Goal: Task Accomplishment & Management: Use online tool/utility

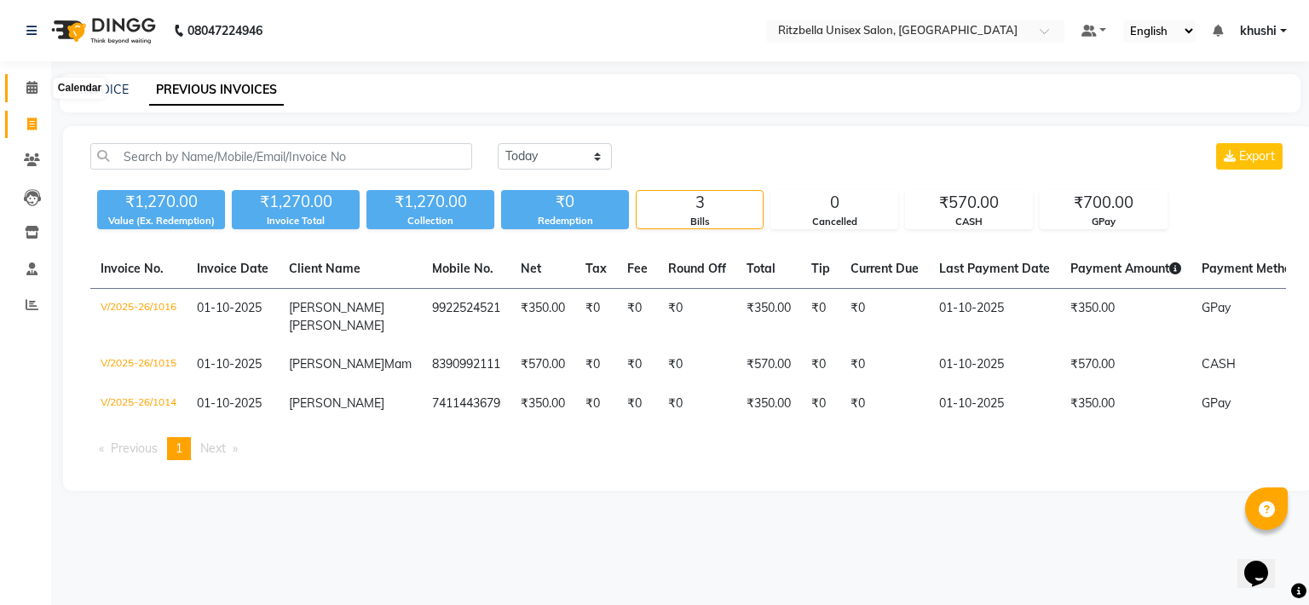
click at [26, 82] on icon at bounding box center [31, 87] width 11 height 13
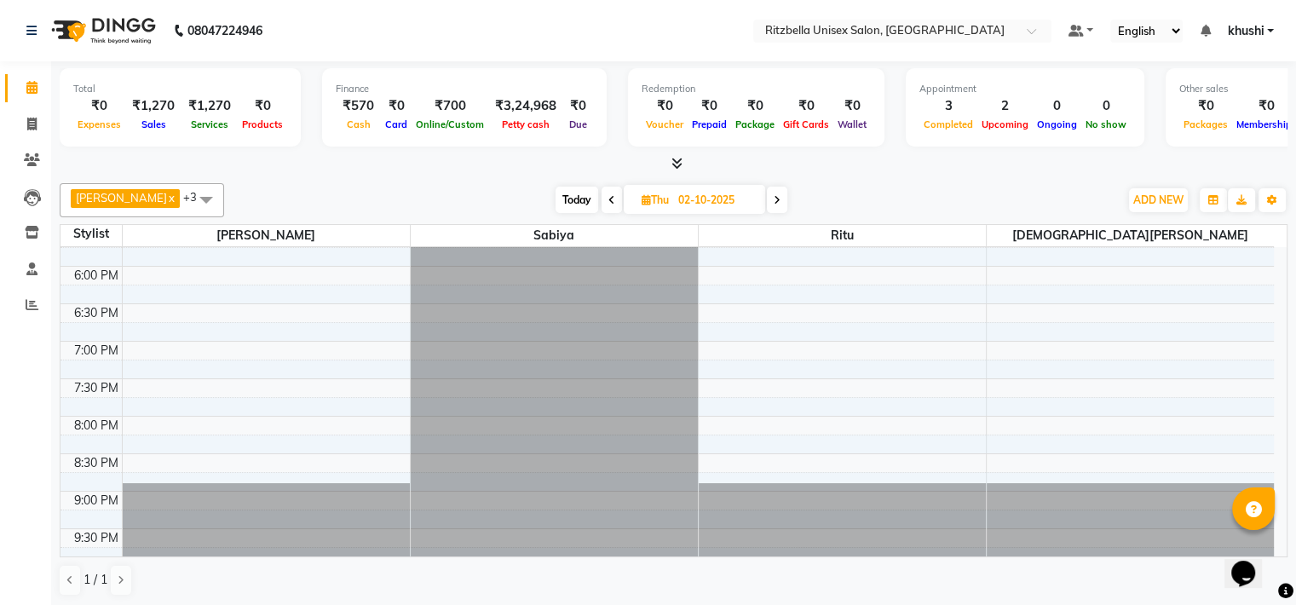
scroll to position [1, 0]
click at [556, 195] on span "Today" at bounding box center [577, 199] width 43 height 26
type input "01-10-2025"
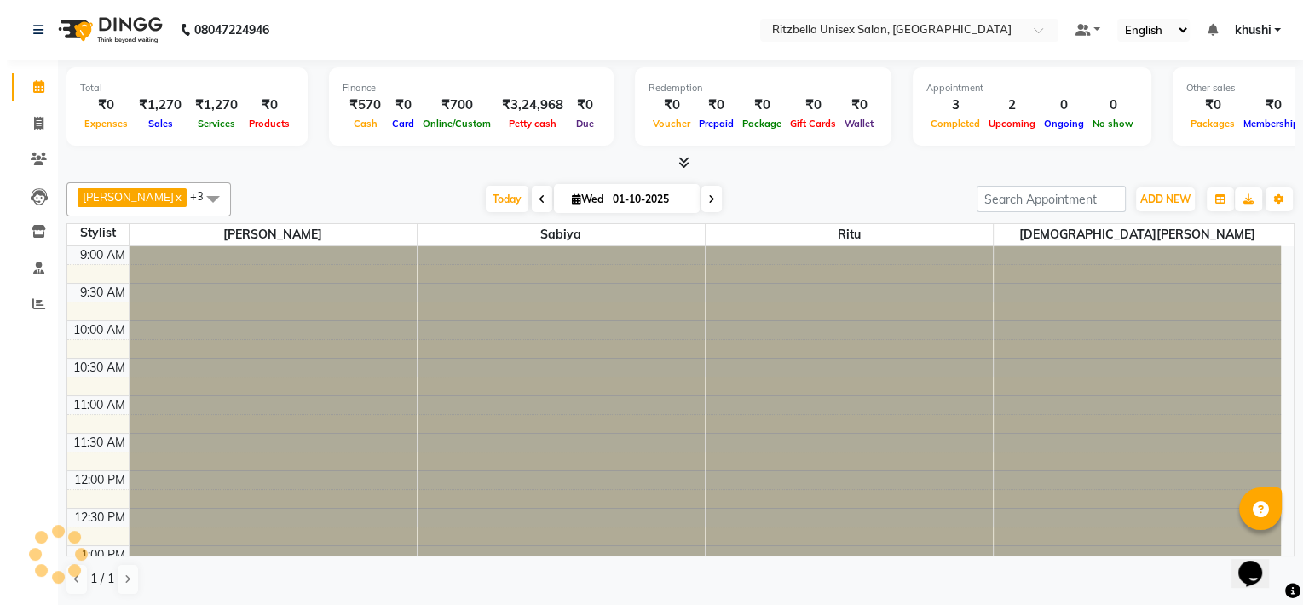
scroll to position [655, 0]
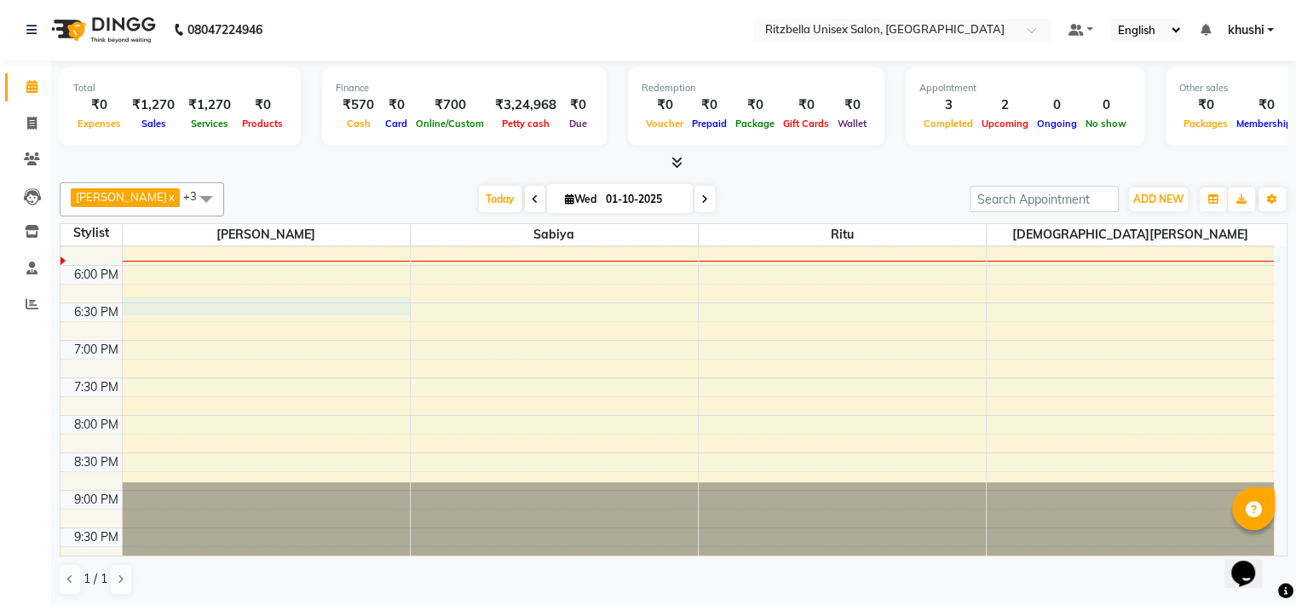
click at [173, 303] on div "9:00 AM 9:30 AM 10:00 AM 10:30 AM 11:00 AM 11:30 AM 12:00 PM 12:30 PM 1:00 PM 1…" at bounding box center [668, 78] width 1214 height 974
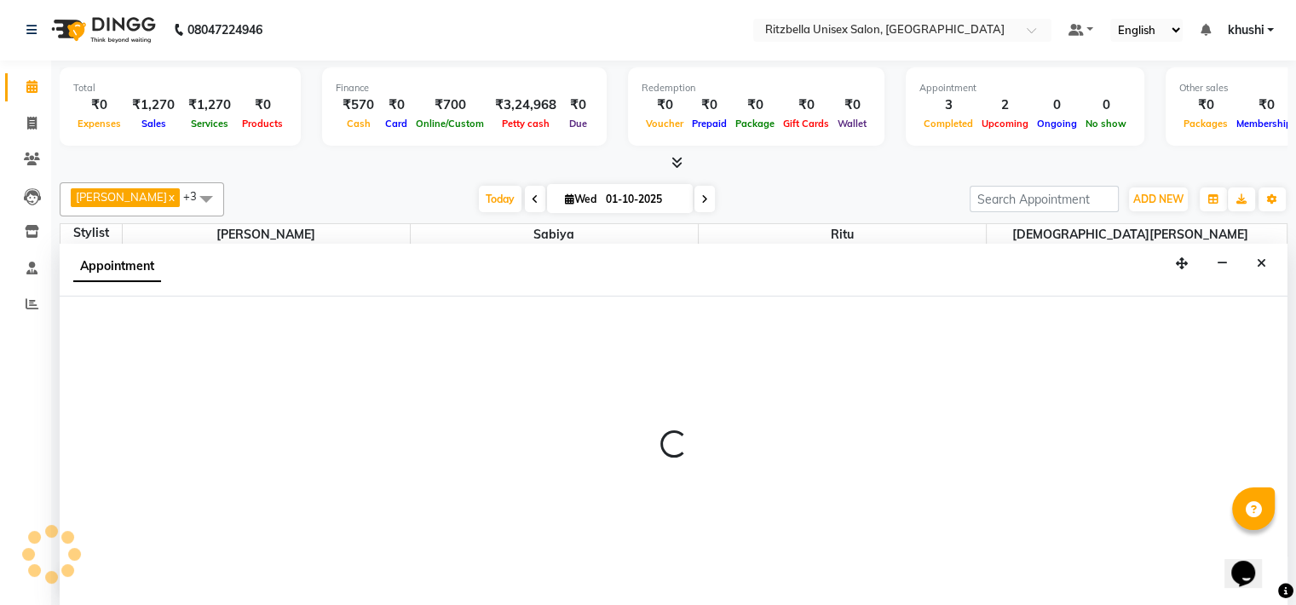
select select "59016"
select select "1110"
select select "tentative"
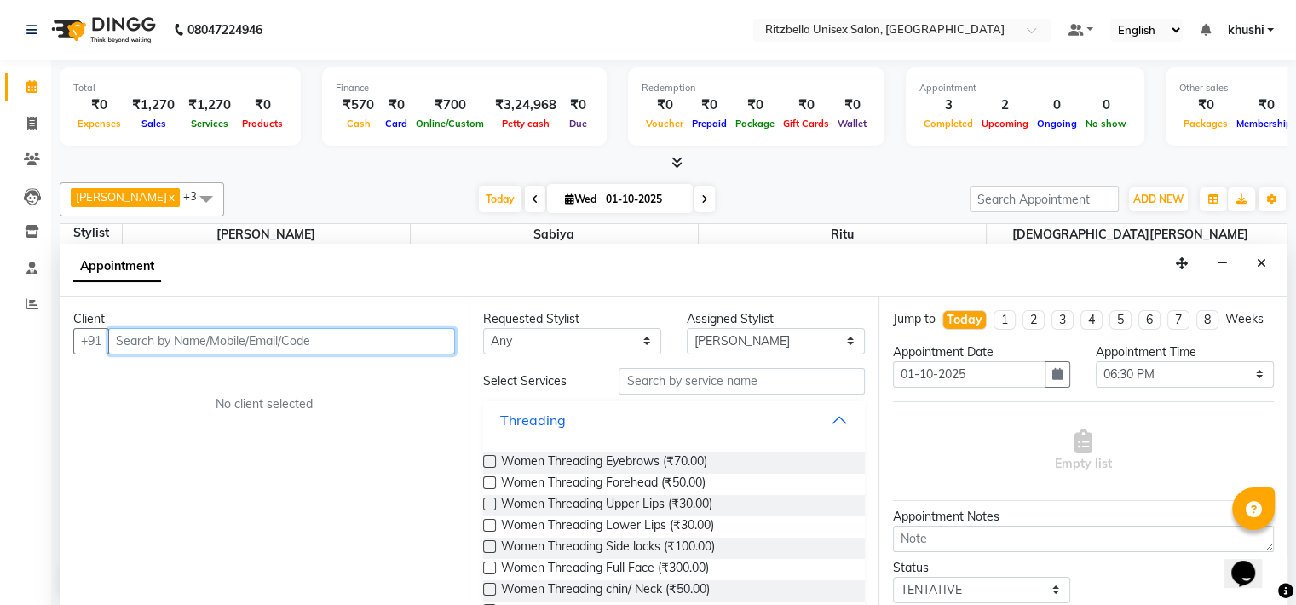
click at [160, 337] on input "text" at bounding box center [281, 341] width 347 height 26
type input "7627075297"
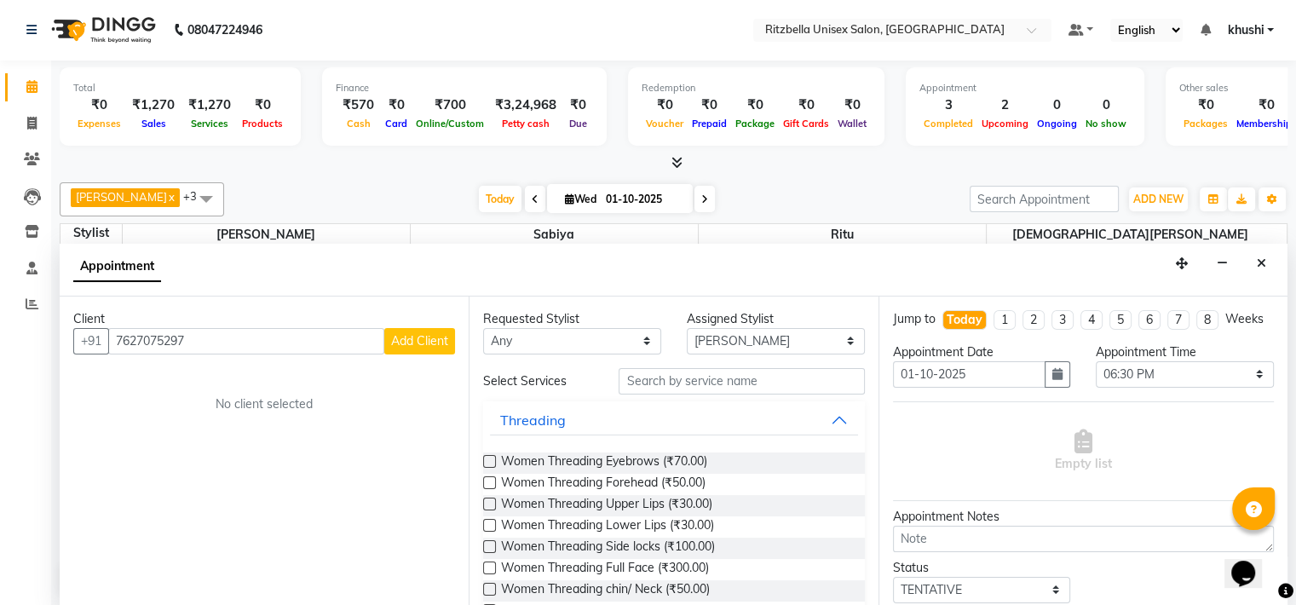
click at [420, 338] on span "Add Client" at bounding box center [419, 340] width 57 height 15
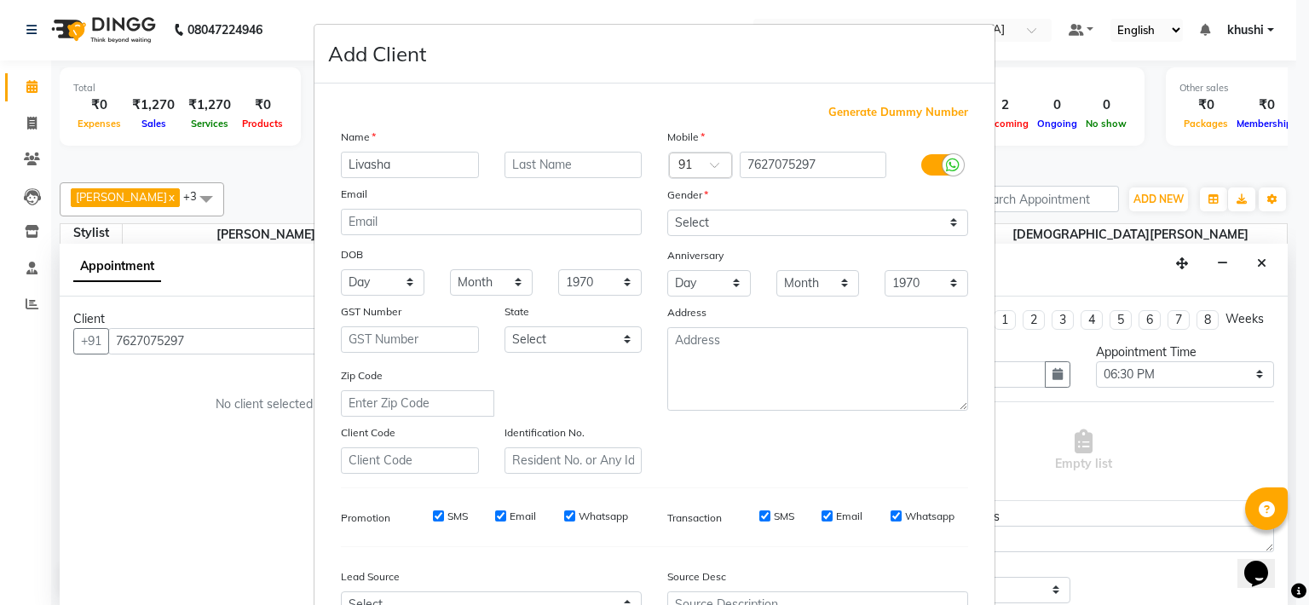
type input "Livasha"
click at [557, 170] on input "text" at bounding box center [574, 165] width 138 height 26
type input "Dadani"
click at [784, 229] on select "Select [DEMOGRAPHIC_DATA] [DEMOGRAPHIC_DATA] Other Prefer Not To Say" at bounding box center [817, 223] width 301 height 26
select select "[DEMOGRAPHIC_DATA]"
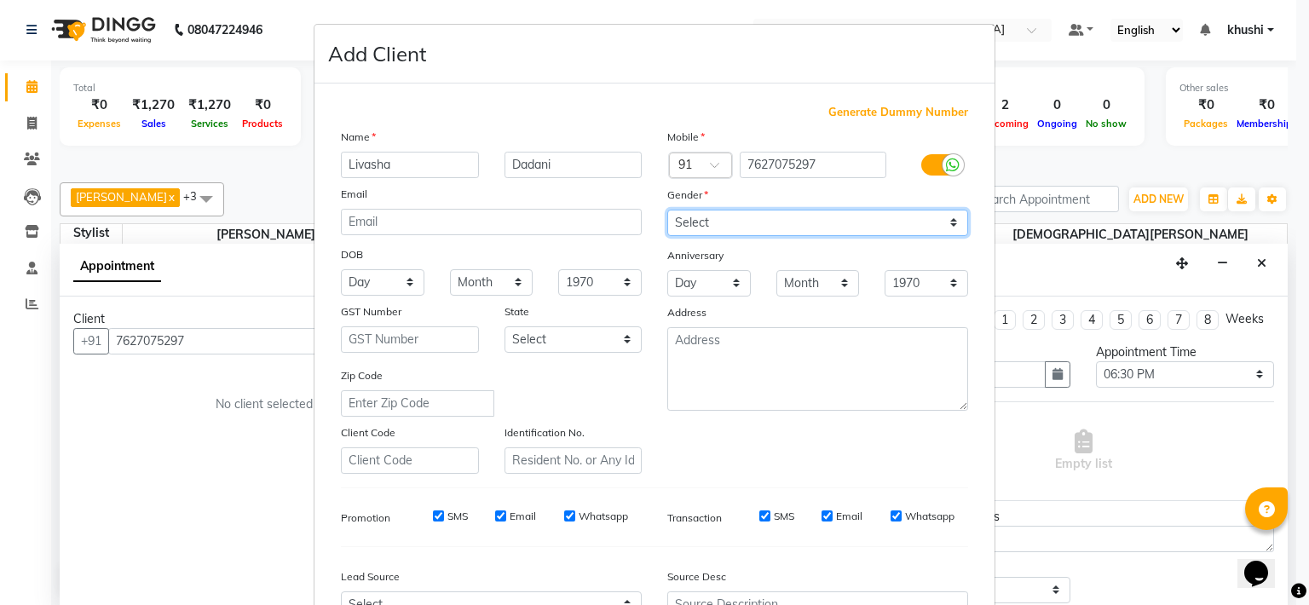
click at [667, 211] on select "Select [DEMOGRAPHIC_DATA] [DEMOGRAPHIC_DATA] Other Prefer Not To Say" at bounding box center [817, 223] width 301 height 26
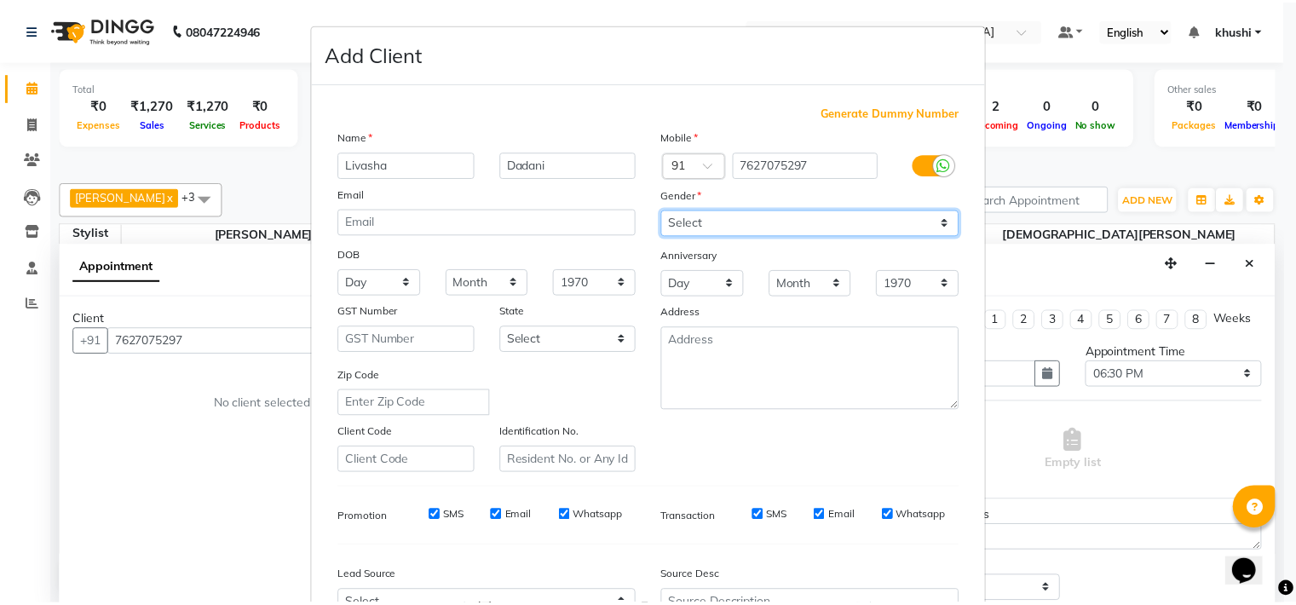
scroll to position [190, 0]
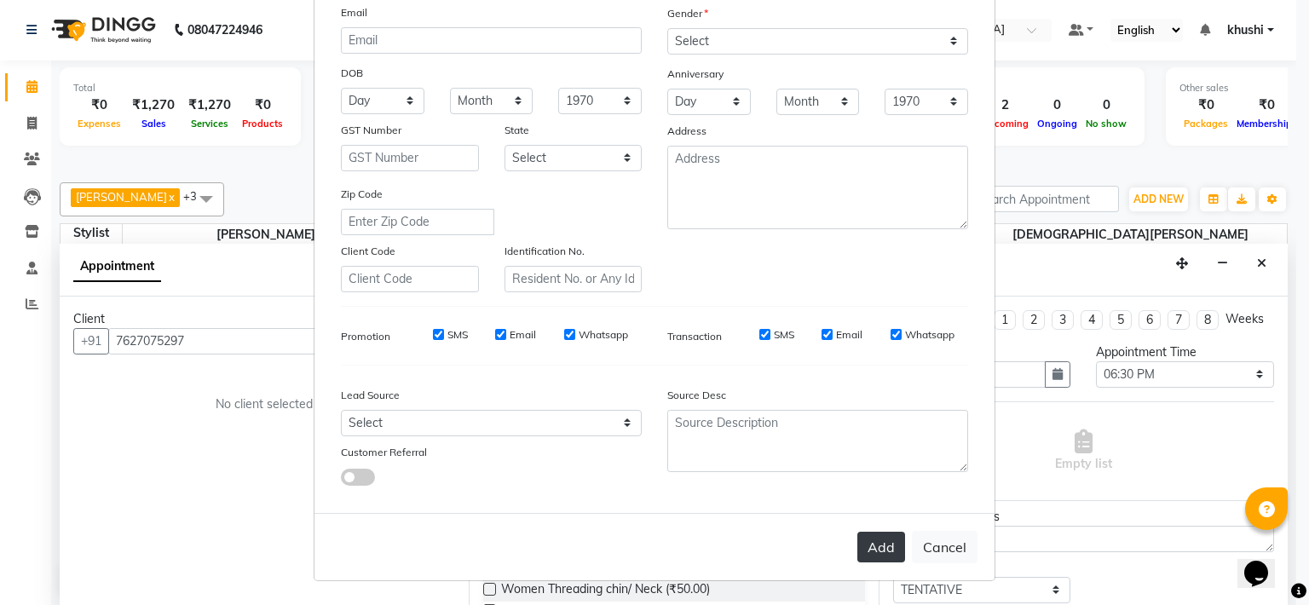
click at [878, 539] on button "Add" at bounding box center [881, 547] width 48 height 31
select select
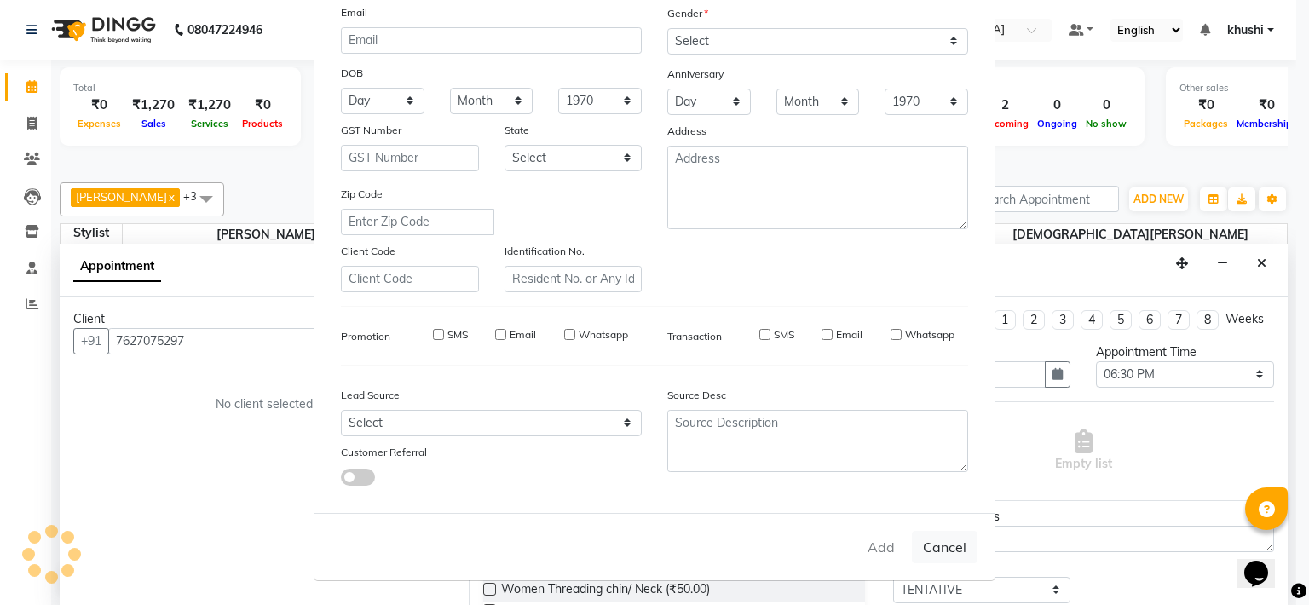
select select
checkbox input "false"
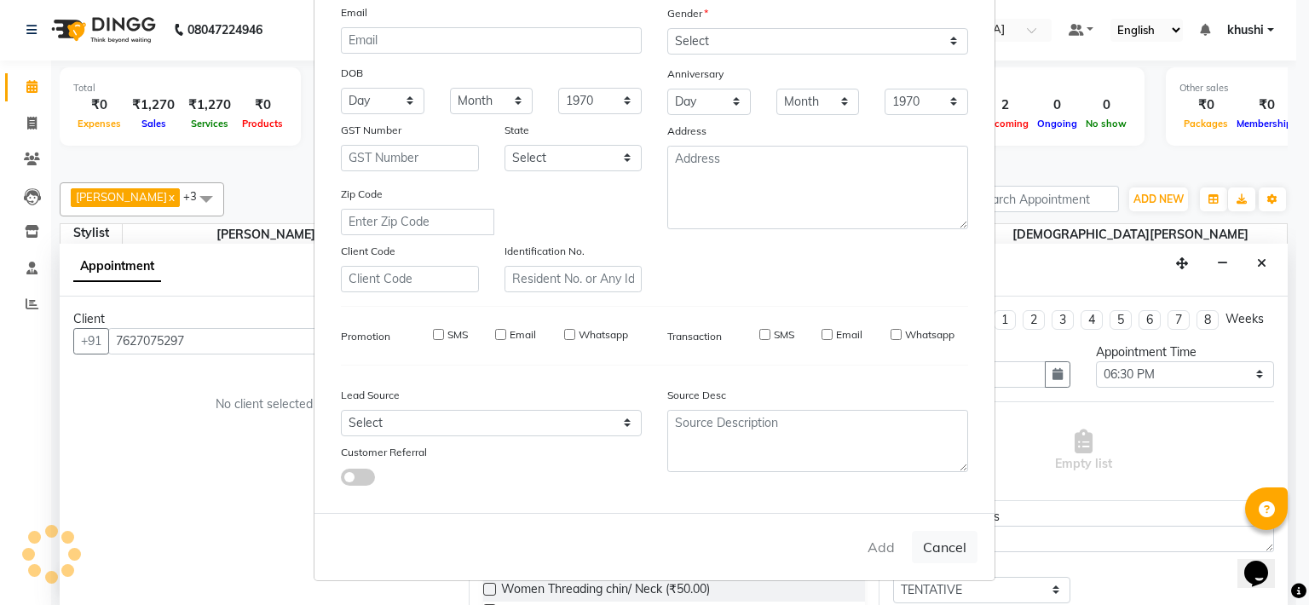
checkbox input "false"
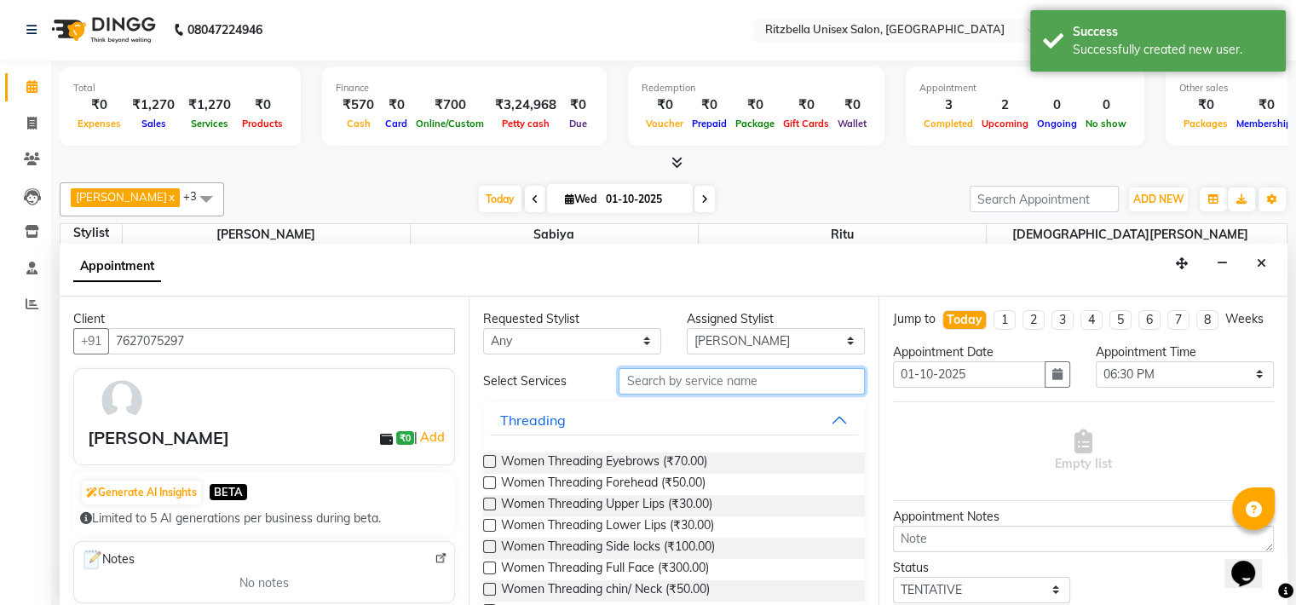
click at [706, 380] on input "text" at bounding box center [741, 381] width 245 height 26
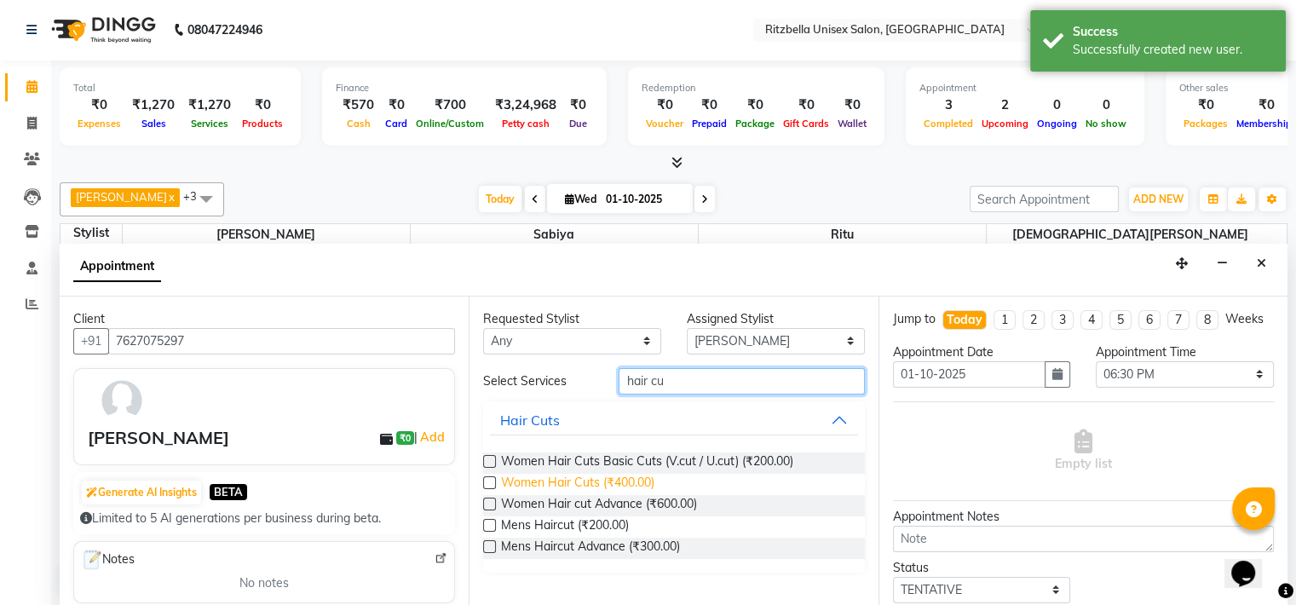
type input "hair cu"
click at [604, 481] on span "Women Hair Cuts (₹400.00)" at bounding box center [577, 484] width 153 height 21
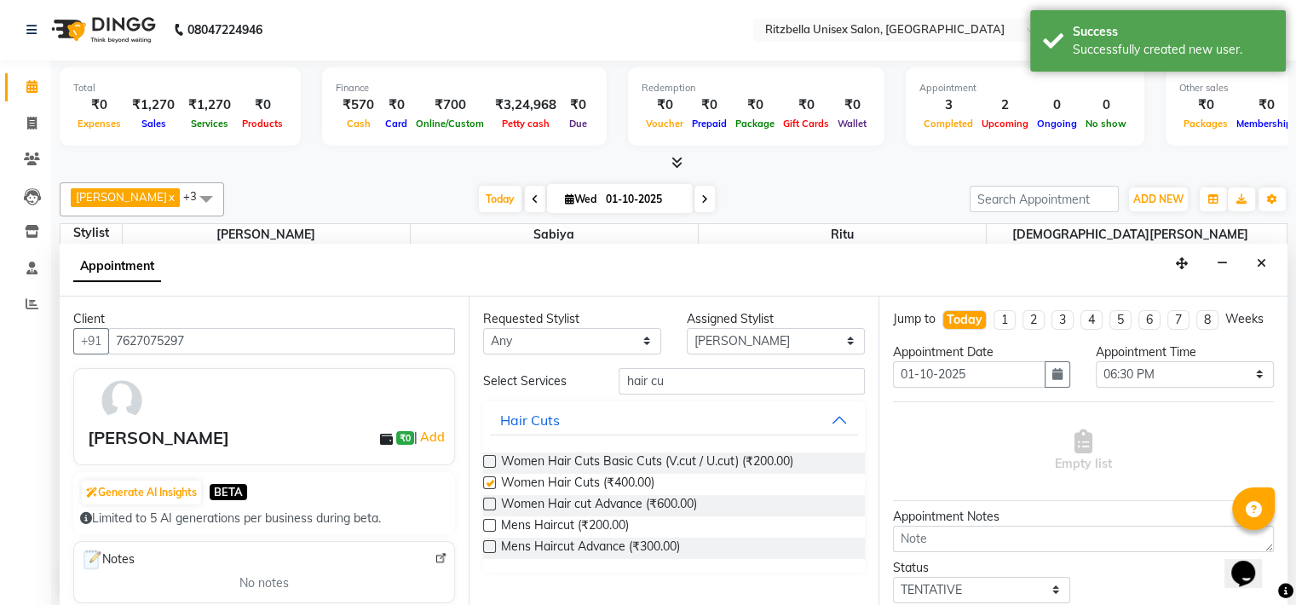
checkbox input "false"
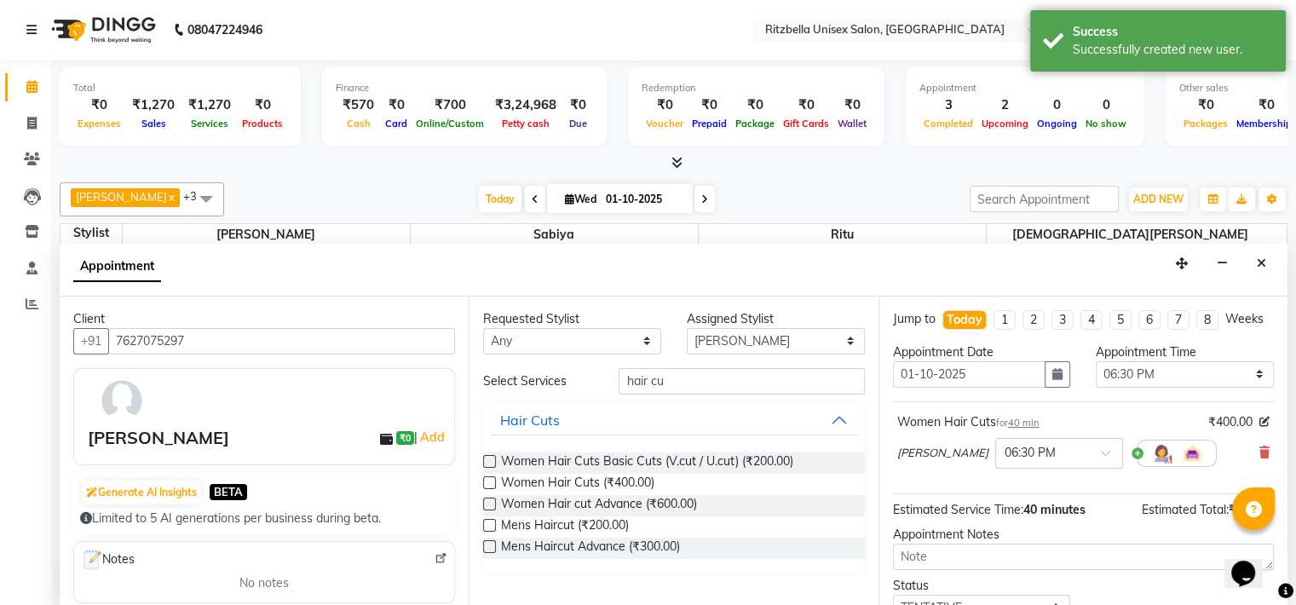
scroll to position [137, 0]
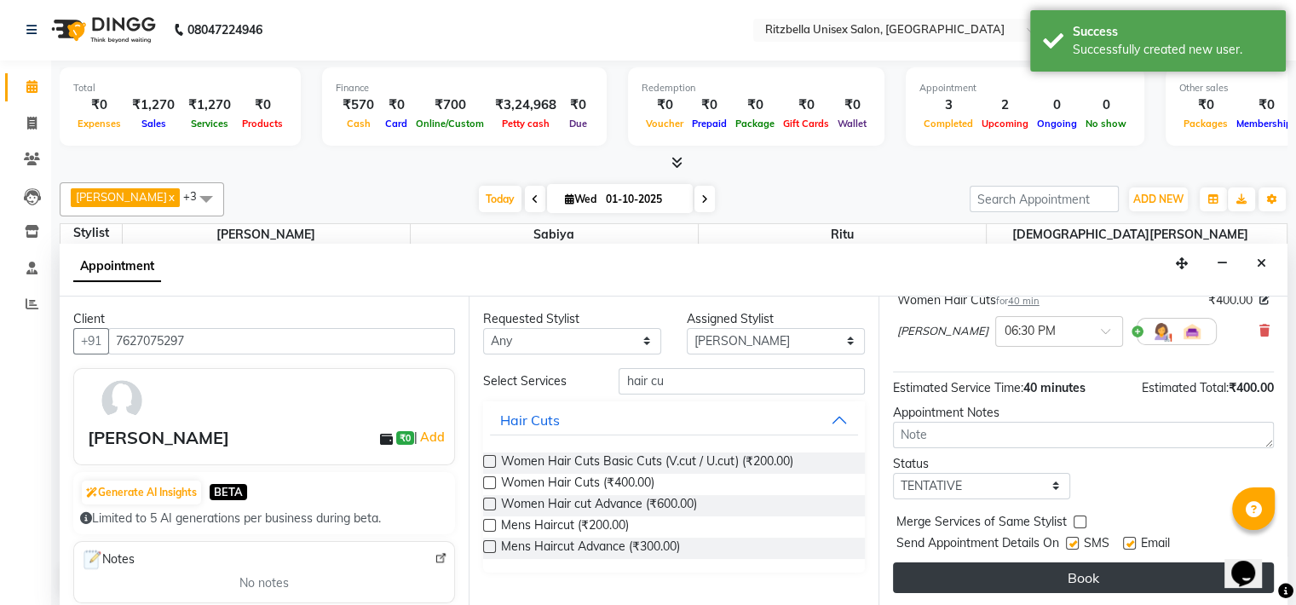
click at [1041, 567] on button "Book" at bounding box center [1083, 577] width 381 height 31
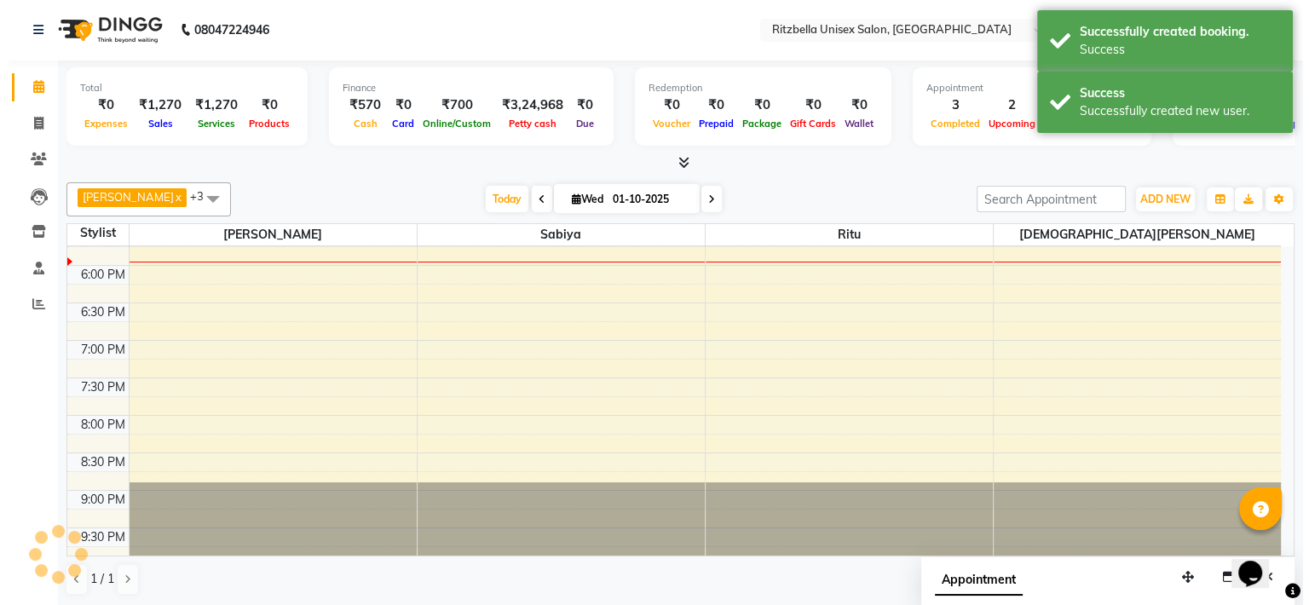
scroll to position [0, 0]
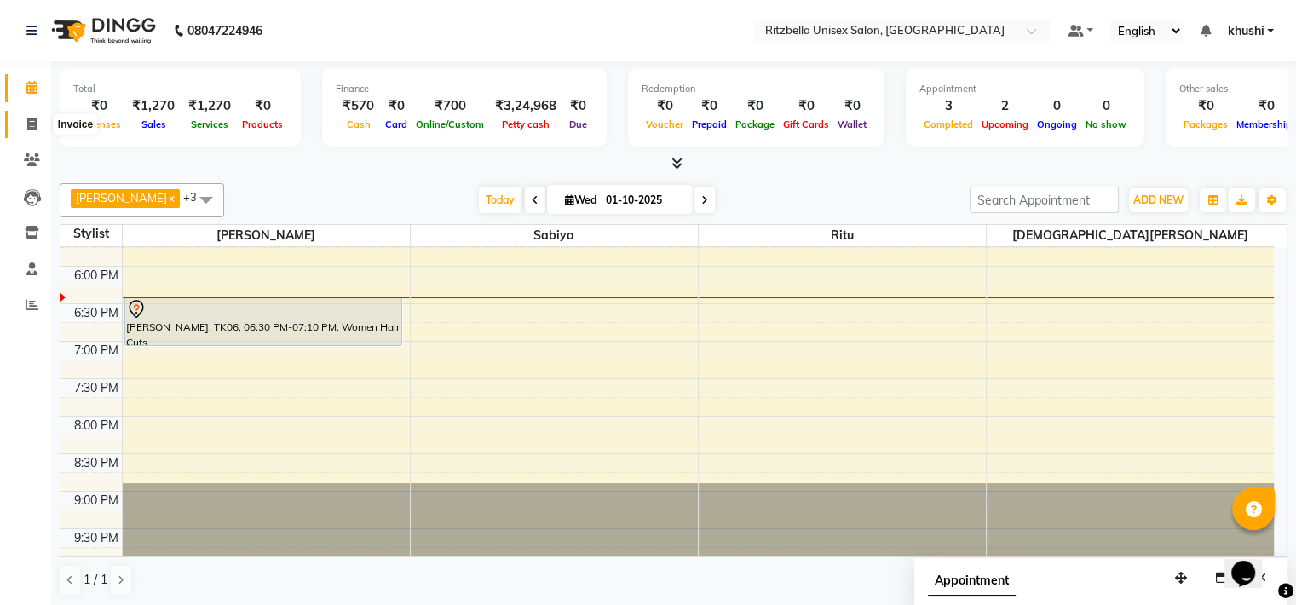
click at [32, 133] on span at bounding box center [32, 125] width 30 height 20
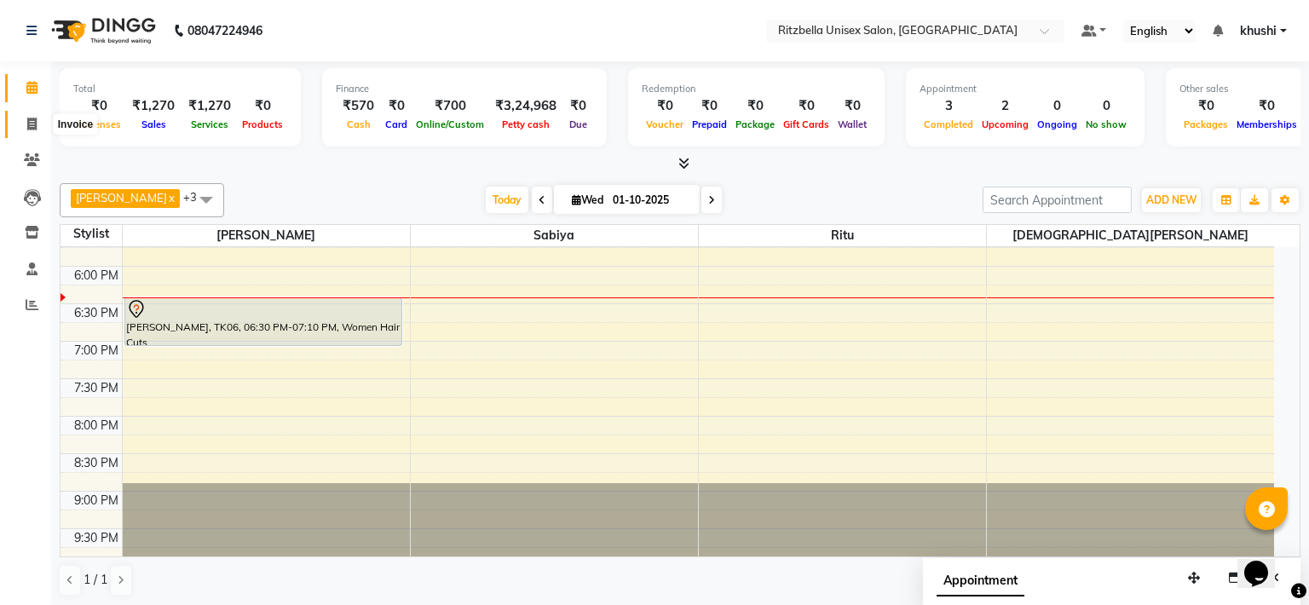
select select "6870"
select select "service"
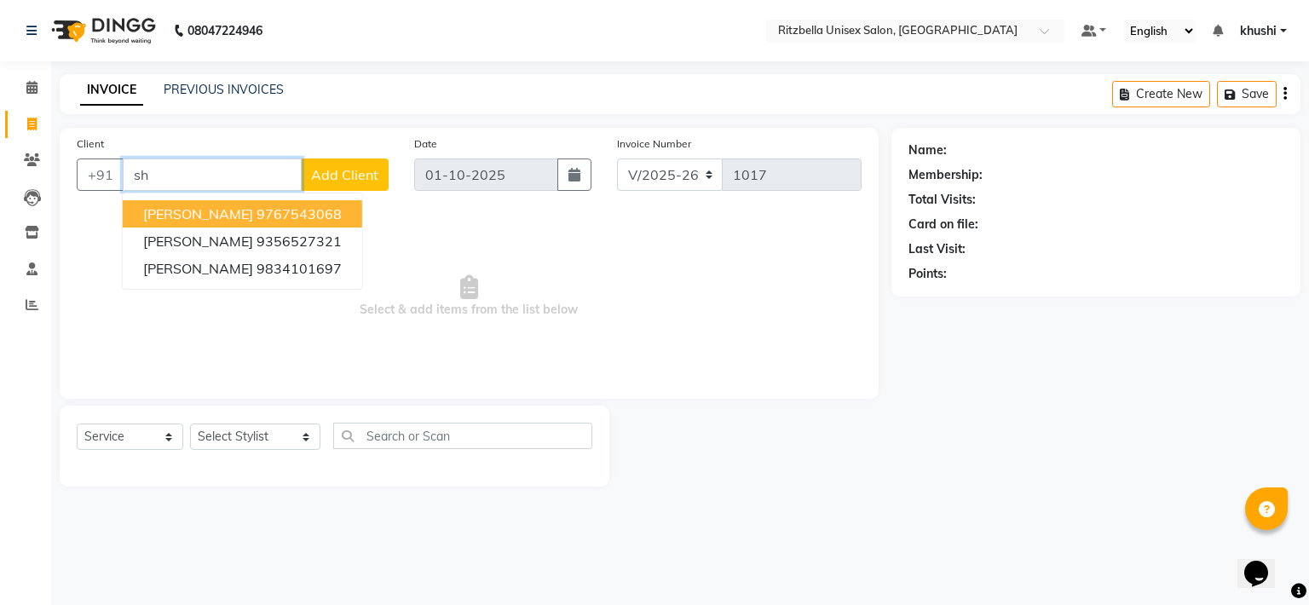
type input "s"
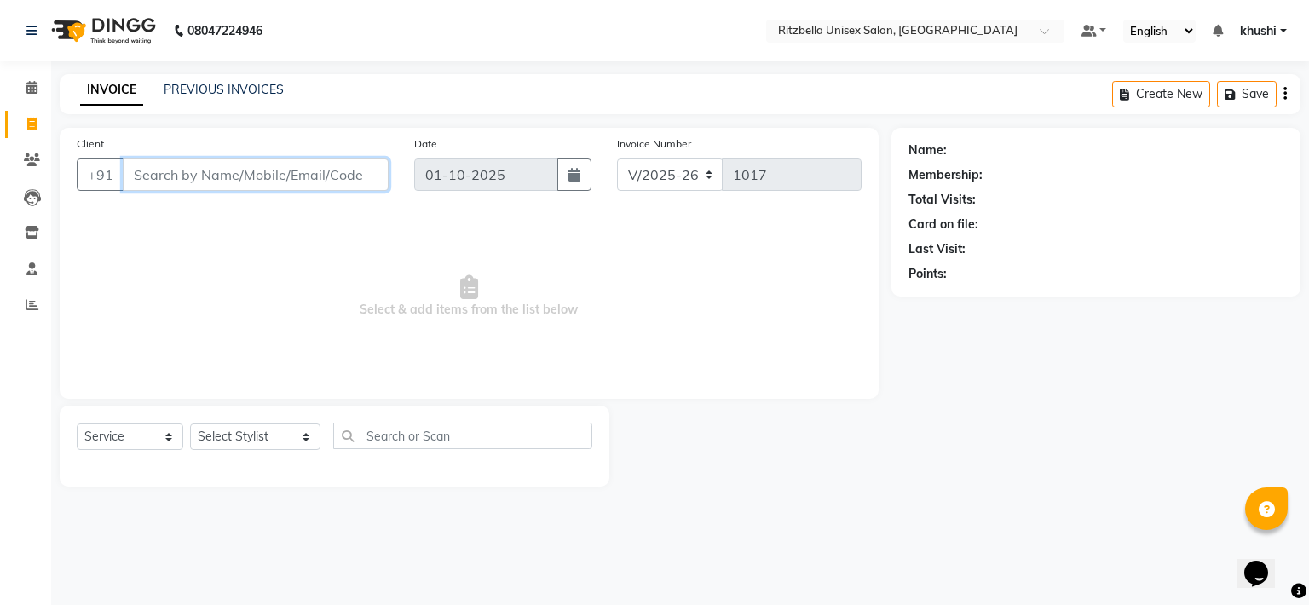
click at [223, 182] on input "Client" at bounding box center [256, 175] width 266 height 32
type input "8805032512"
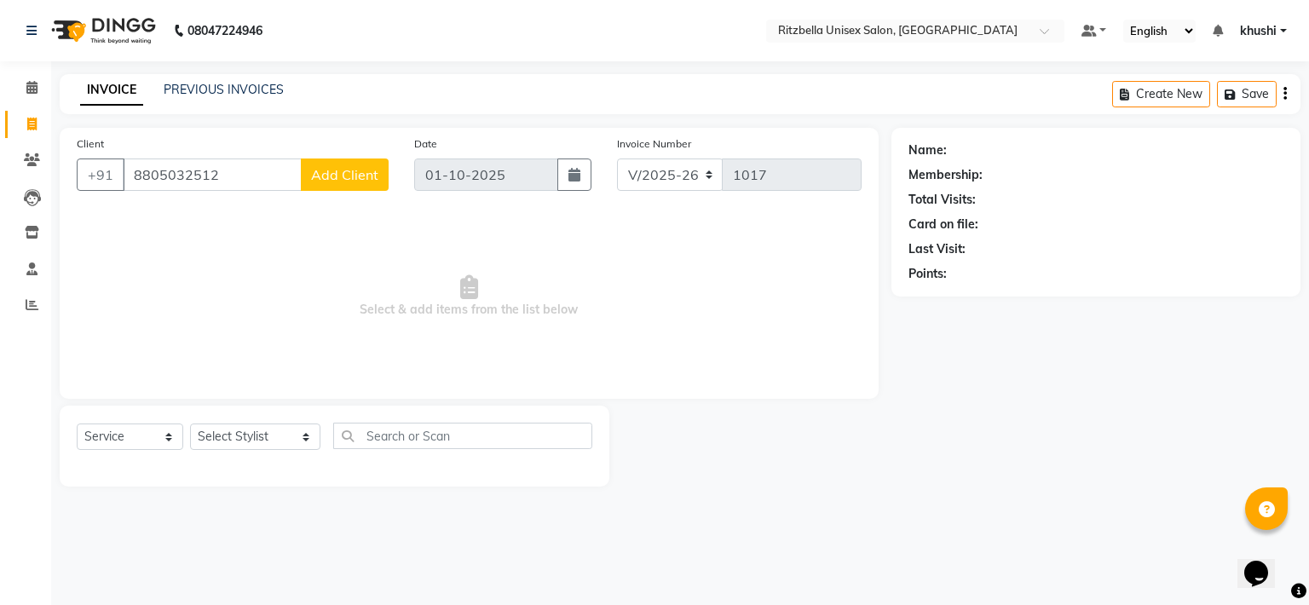
click at [325, 182] on span "Add Client" at bounding box center [344, 174] width 67 height 17
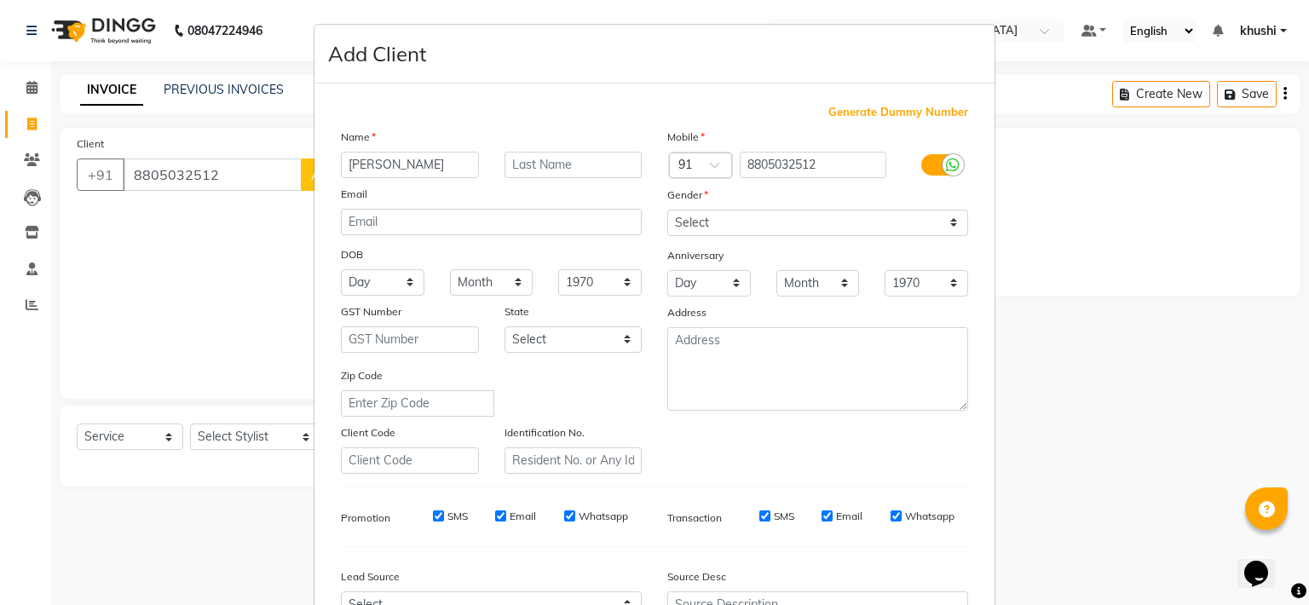
type input "[PERSON_NAME]"
click at [571, 162] on input "text" at bounding box center [574, 165] width 138 height 26
type input "[PERSON_NAME]"
drag, startPoint x: 756, startPoint y: 224, endPoint x: 732, endPoint y: 279, distance: 59.5
click at [732, 279] on div "Mobile Country Code × 91 8805032512 Gender Select [DEMOGRAPHIC_DATA] [DEMOGRAPH…" at bounding box center [818, 301] width 326 height 346
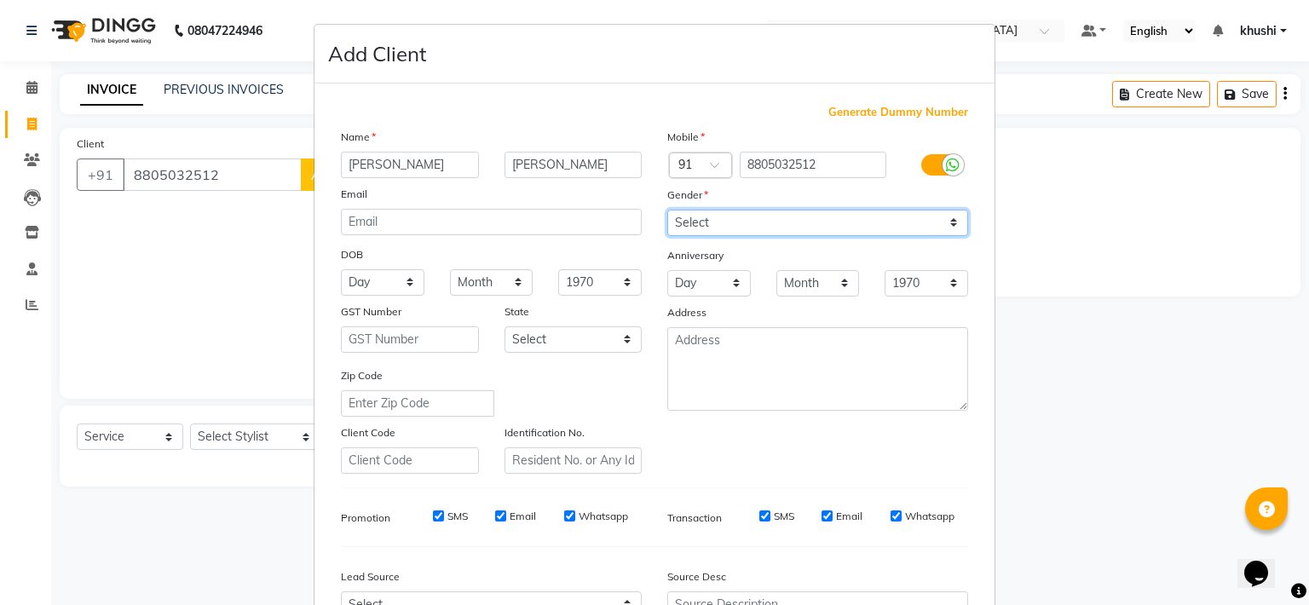
select select "[DEMOGRAPHIC_DATA]"
click at [667, 211] on select "Select [DEMOGRAPHIC_DATA] [DEMOGRAPHIC_DATA] Other Prefer Not To Say" at bounding box center [817, 223] width 301 height 26
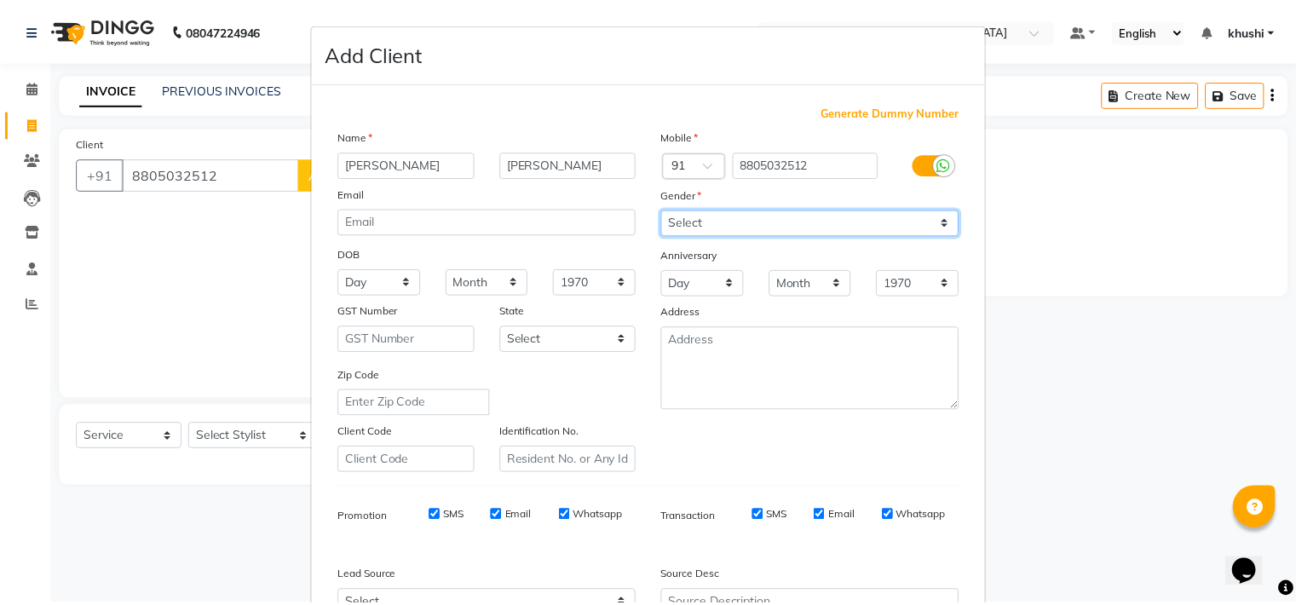
scroll to position [190, 0]
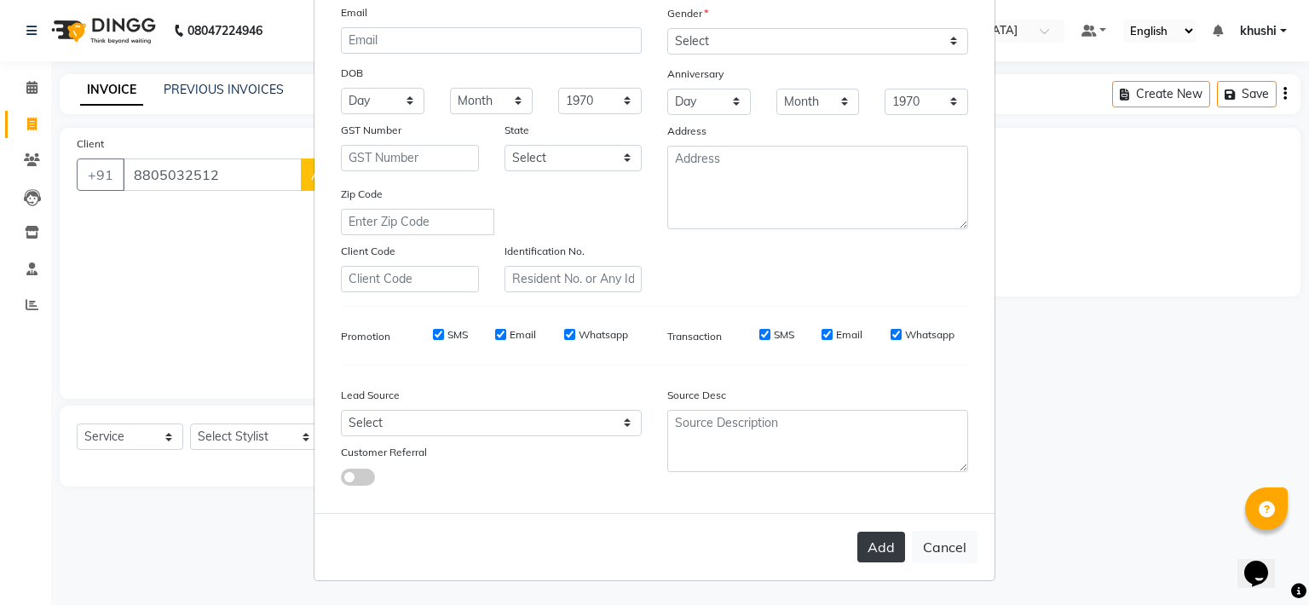
click at [883, 555] on button "Add" at bounding box center [881, 547] width 48 height 31
select select
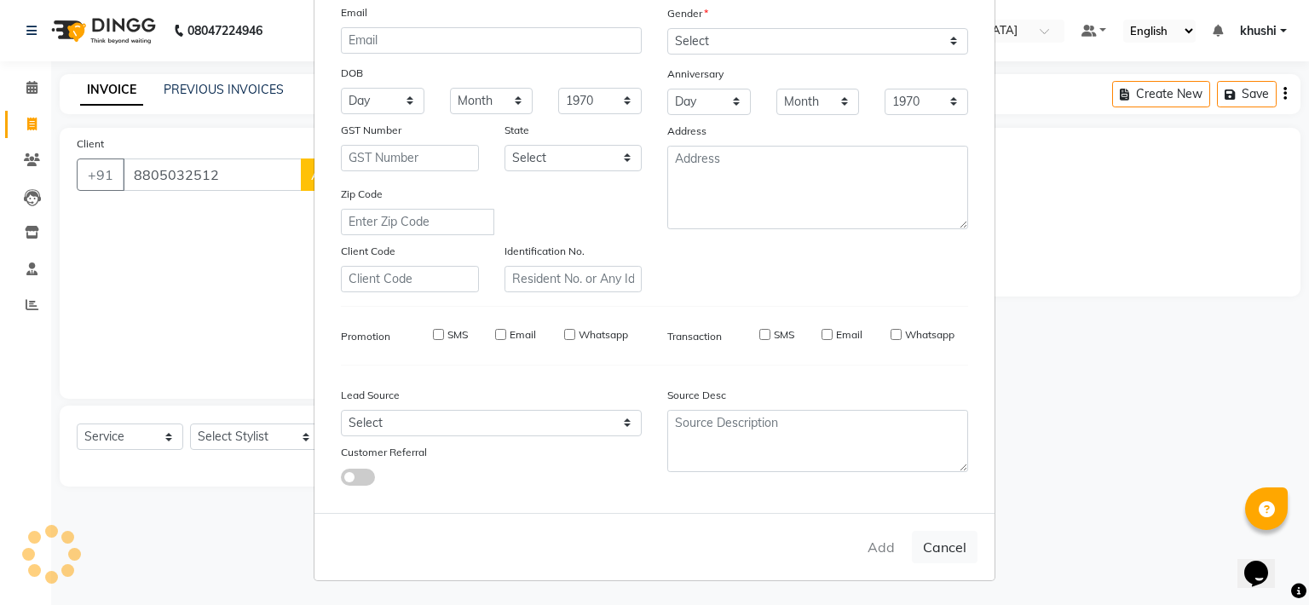
select select
checkbox input "false"
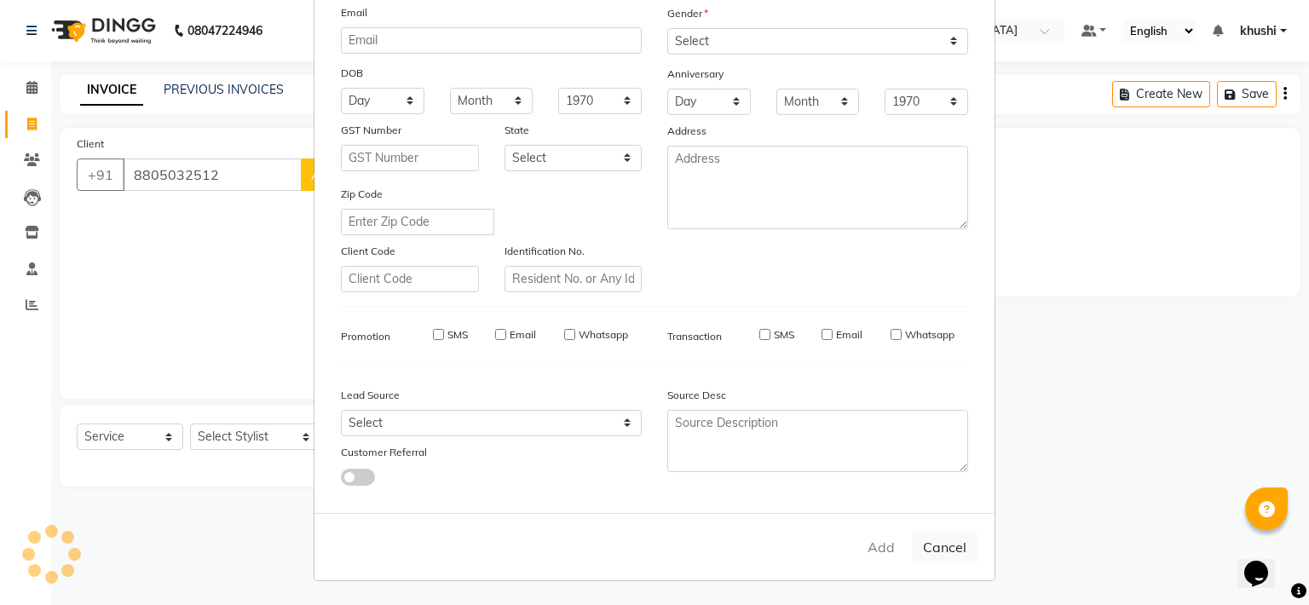
checkbox input "false"
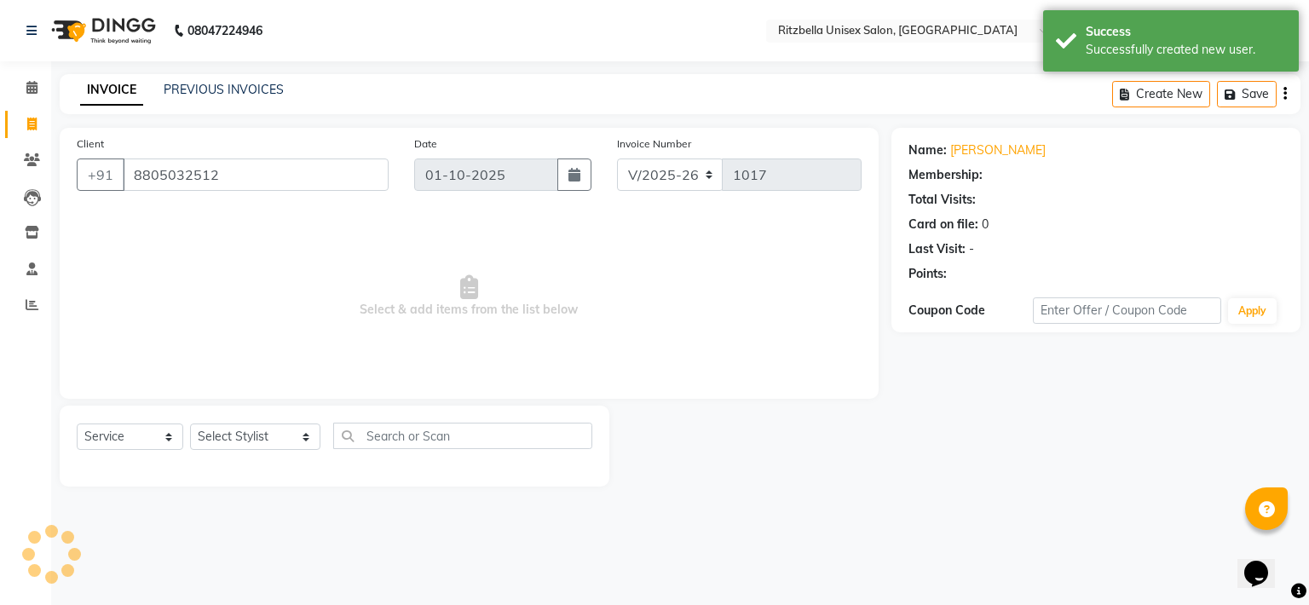
select select "1: Object"
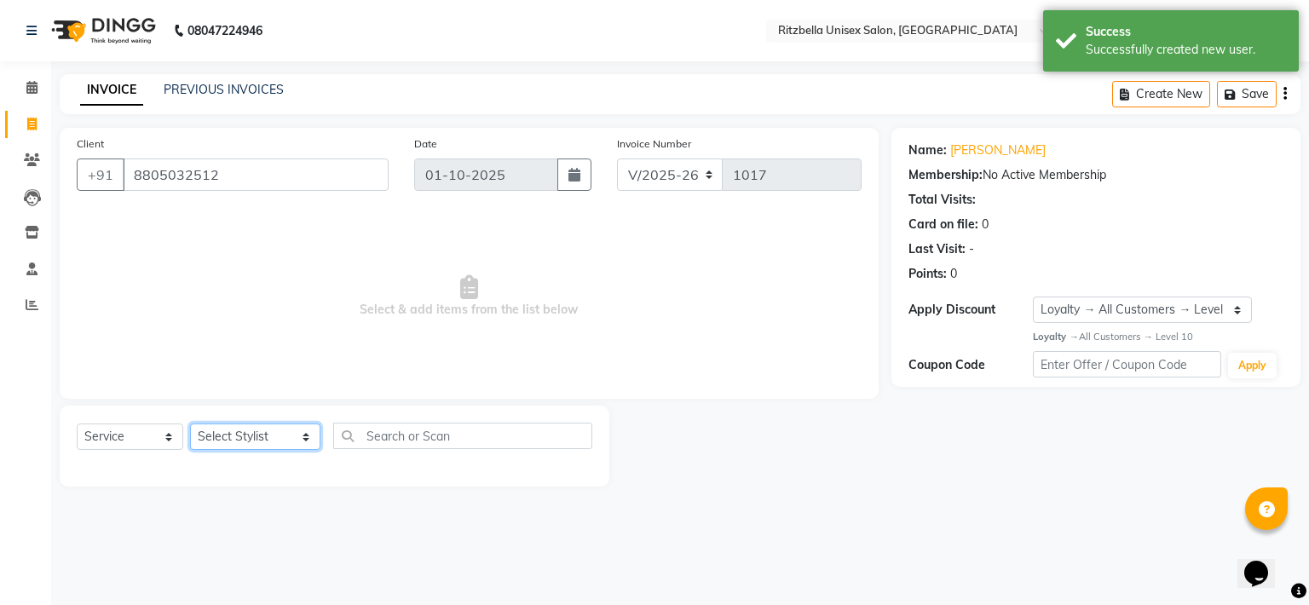
click at [268, 430] on select "Select Stylist khushi [PERSON_NAME] Ritu [PERSON_NAME] [PERSON_NAME][DEMOGRAPHI…" at bounding box center [255, 437] width 130 height 26
select select "59016"
click at [190, 424] on select "Select Stylist khushi [PERSON_NAME] Ritu [PERSON_NAME] [PERSON_NAME][DEMOGRAPHI…" at bounding box center [255, 437] width 130 height 26
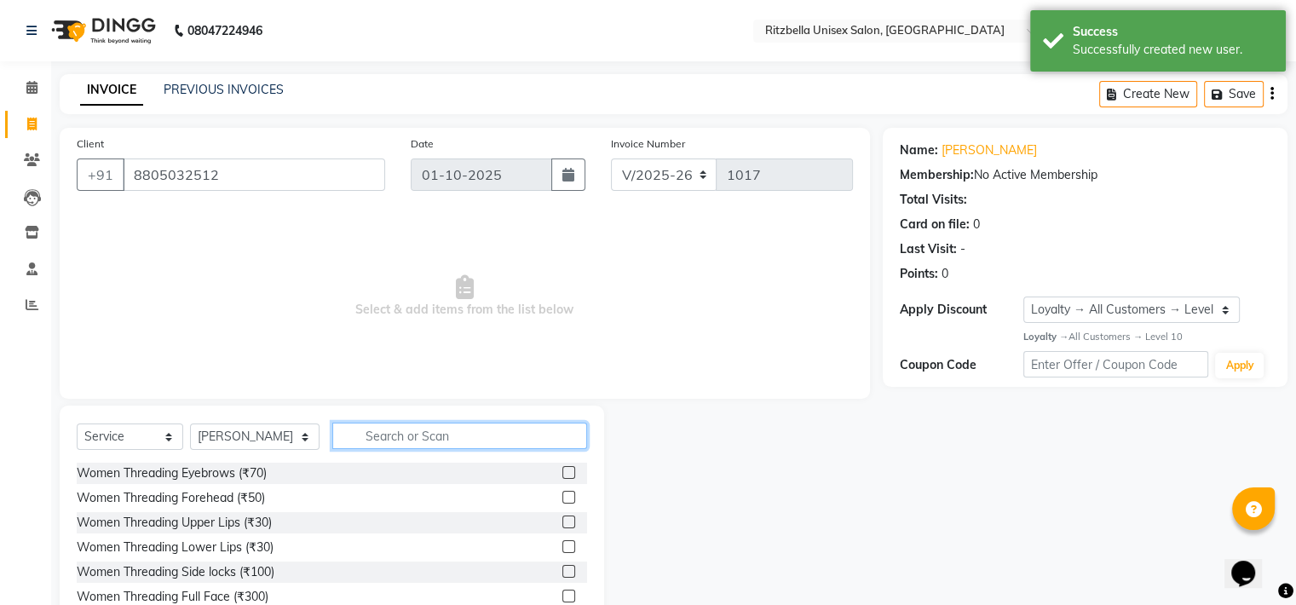
click at [388, 430] on input "text" at bounding box center [459, 436] width 255 height 26
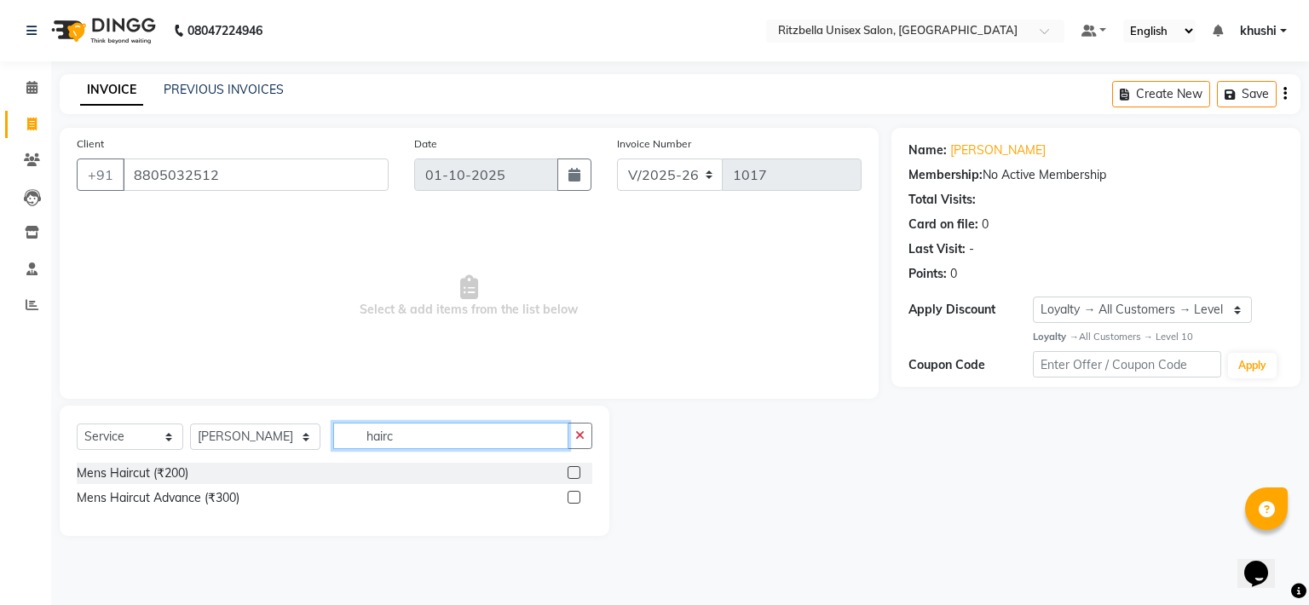
type input "hairc"
click at [152, 462] on div "Select Service Product Membership Package Voucher Prepaid Gift Card Select Styl…" at bounding box center [335, 443] width 516 height 40
click at [182, 474] on div "Mens Haircut (₹200)" at bounding box center [133, 473] width 112 height 18
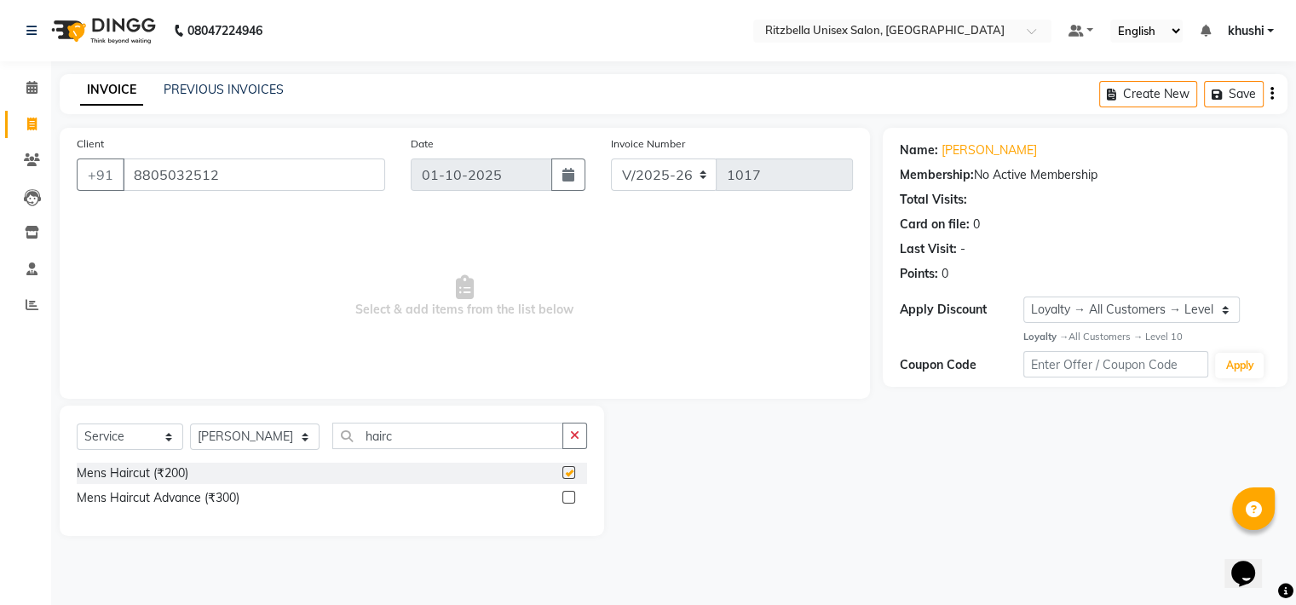
checkbox input "false"
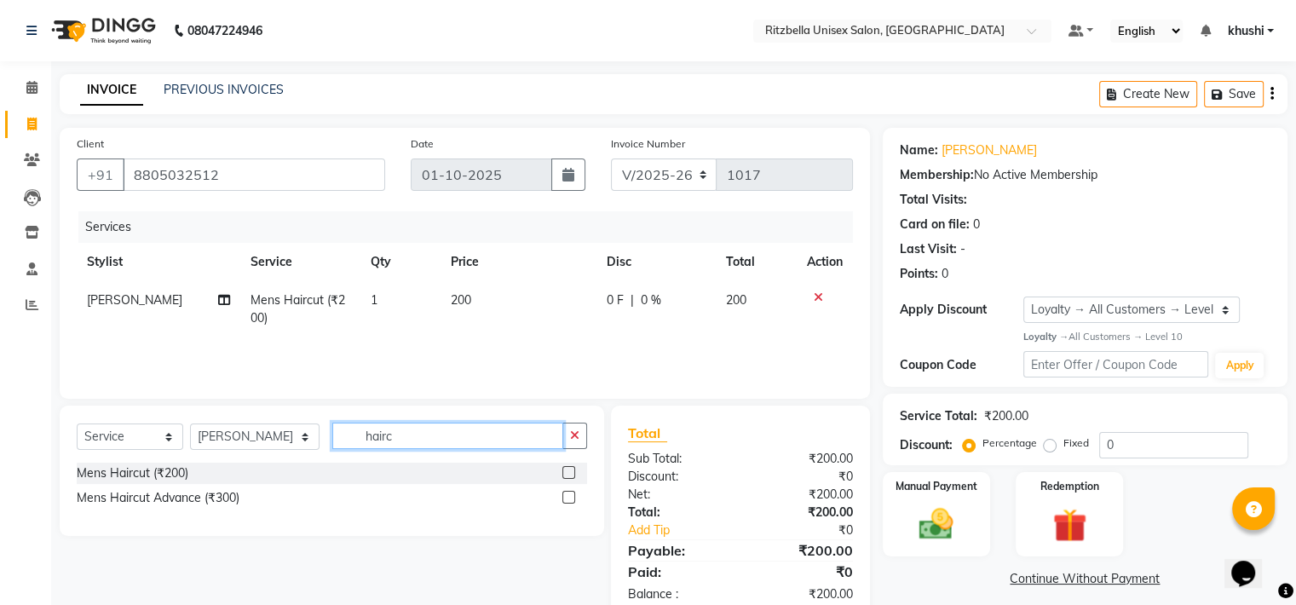
click at [494, 438] on input "hairc" at bounding box center [447, 436] width 231 height 26
type input "beard"
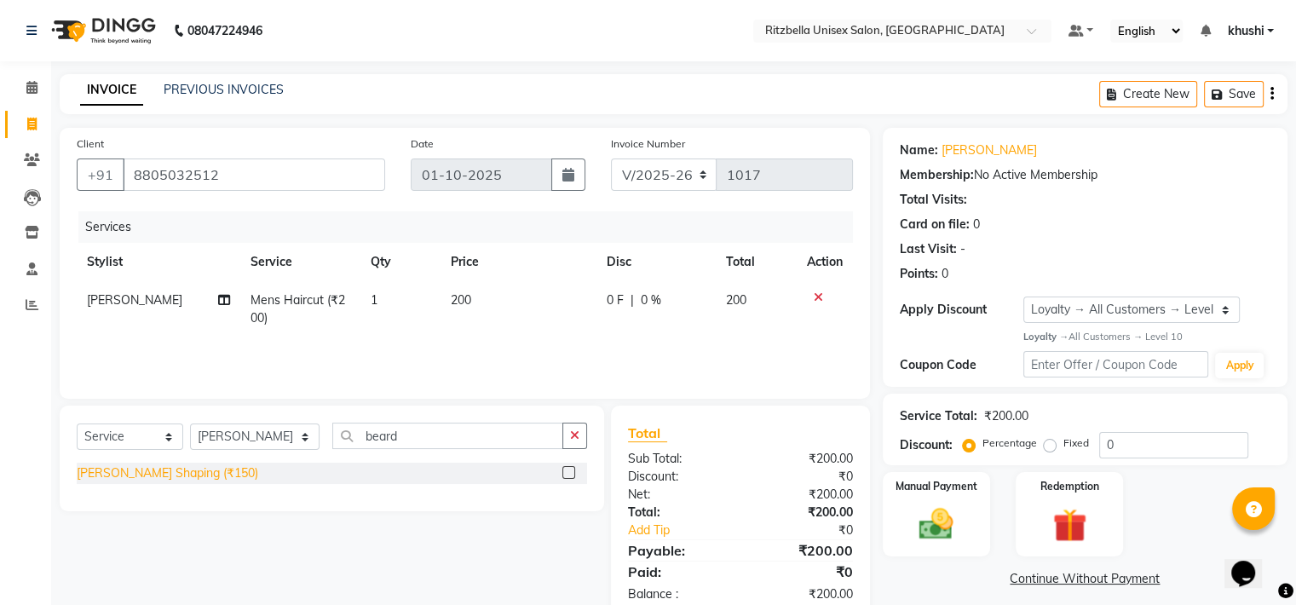
click at [170, 473] on div "[PERSON_NAME] Shaping (₹150)" at bounding box center [168, 473] width 182 height 18
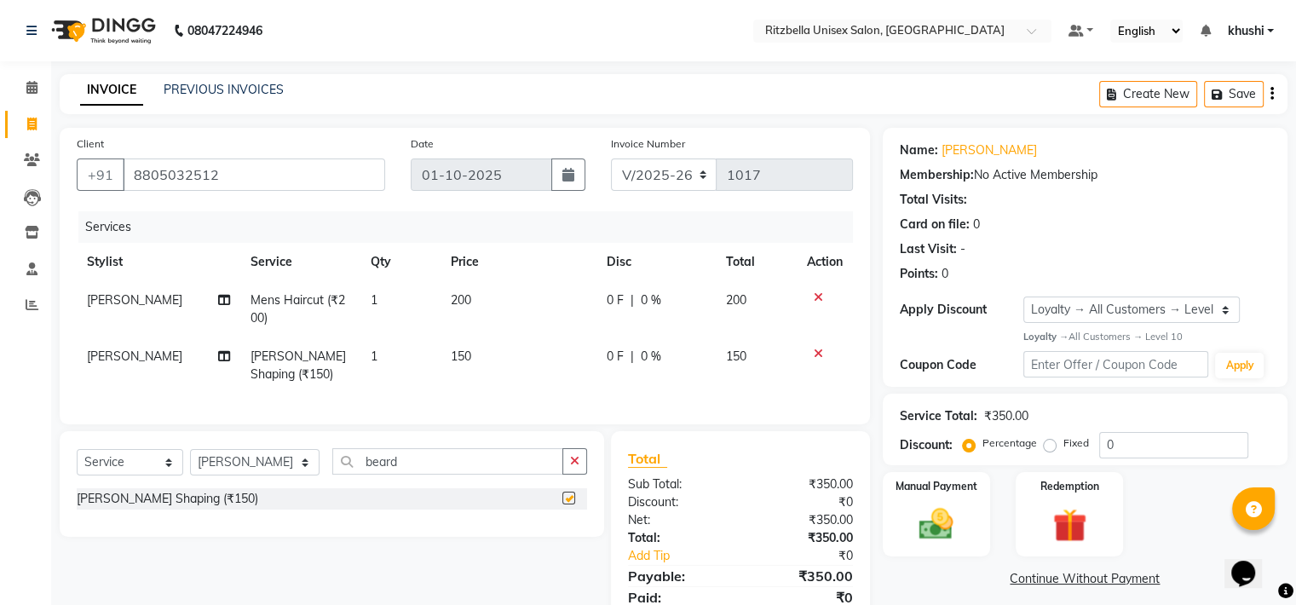
checkbox input "false"
click at [953, 516] on img at bounding box center [936, 524] width 57 height 41
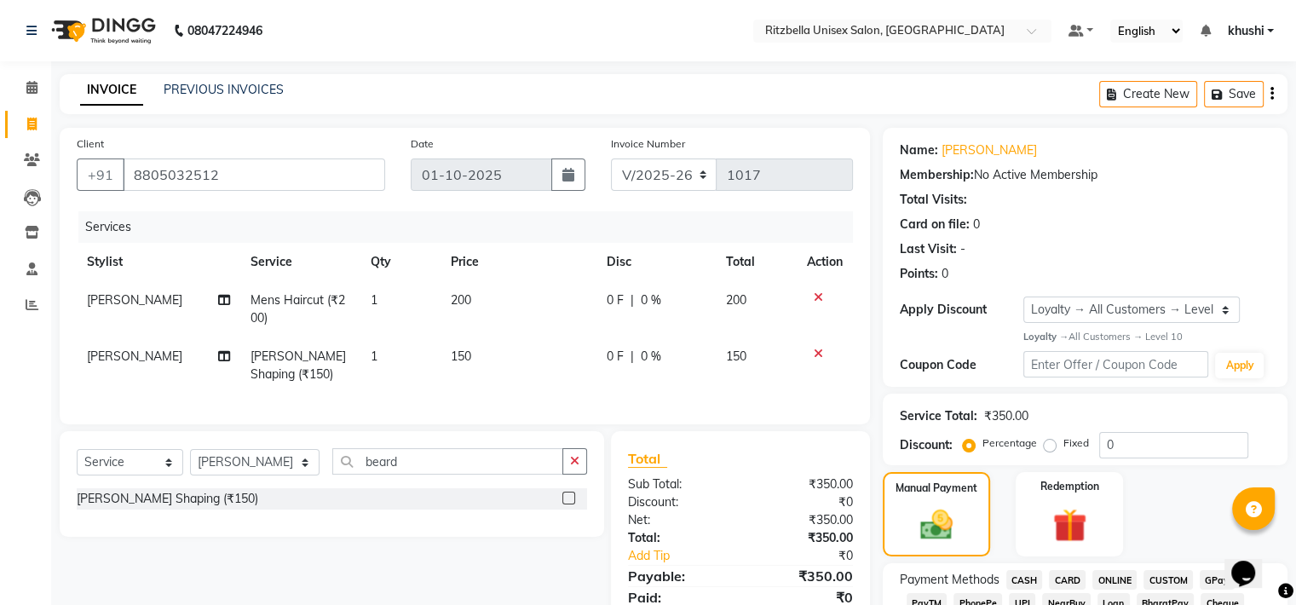
scroll to position [337, 0]
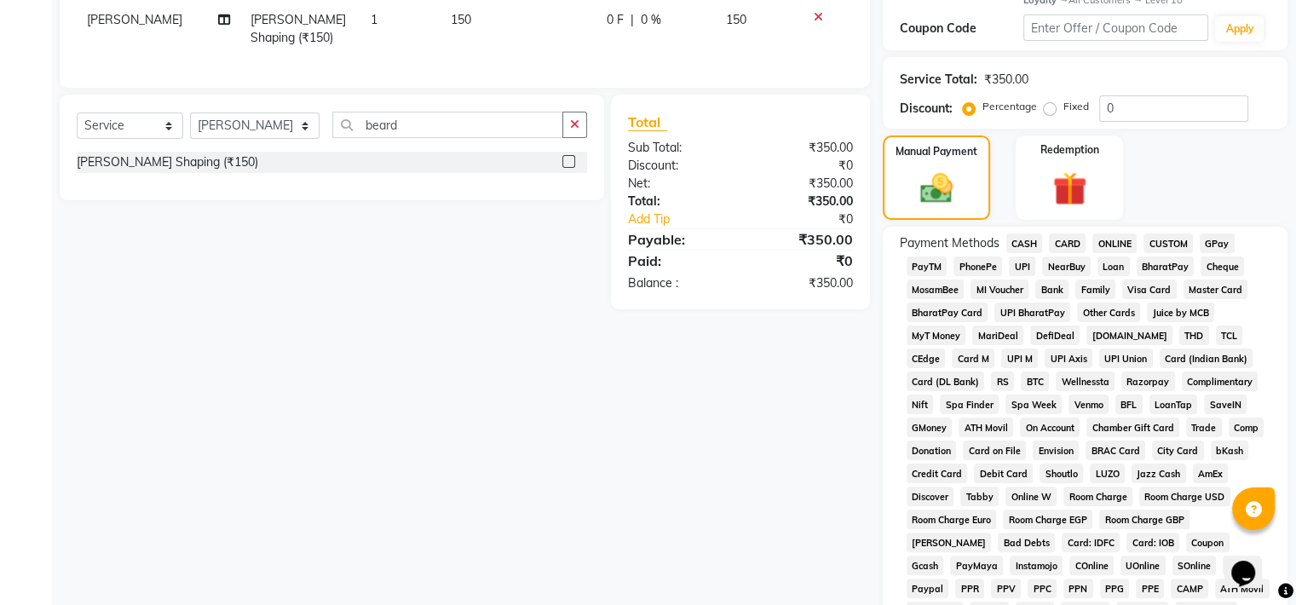
click at [1209, 239] on span "GPay" at bounding box center [1217, 244] width 35 height 20
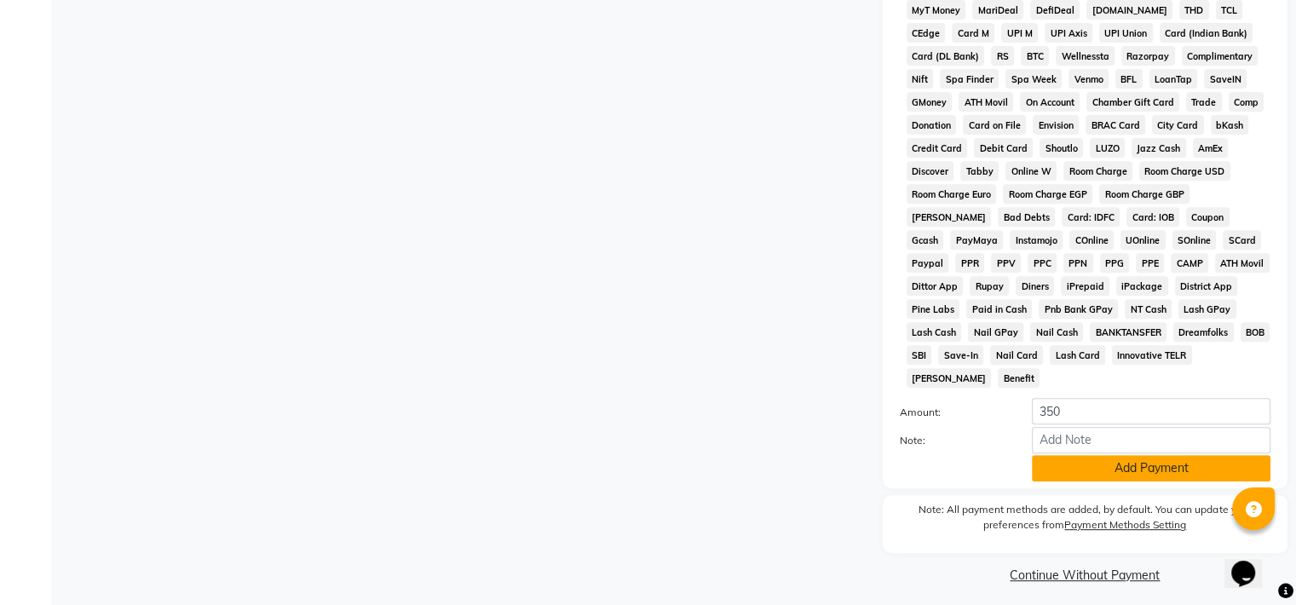
click at [1205, 461] on button "Add Payment" at bounding box center [1151, 468] width 239 height 26
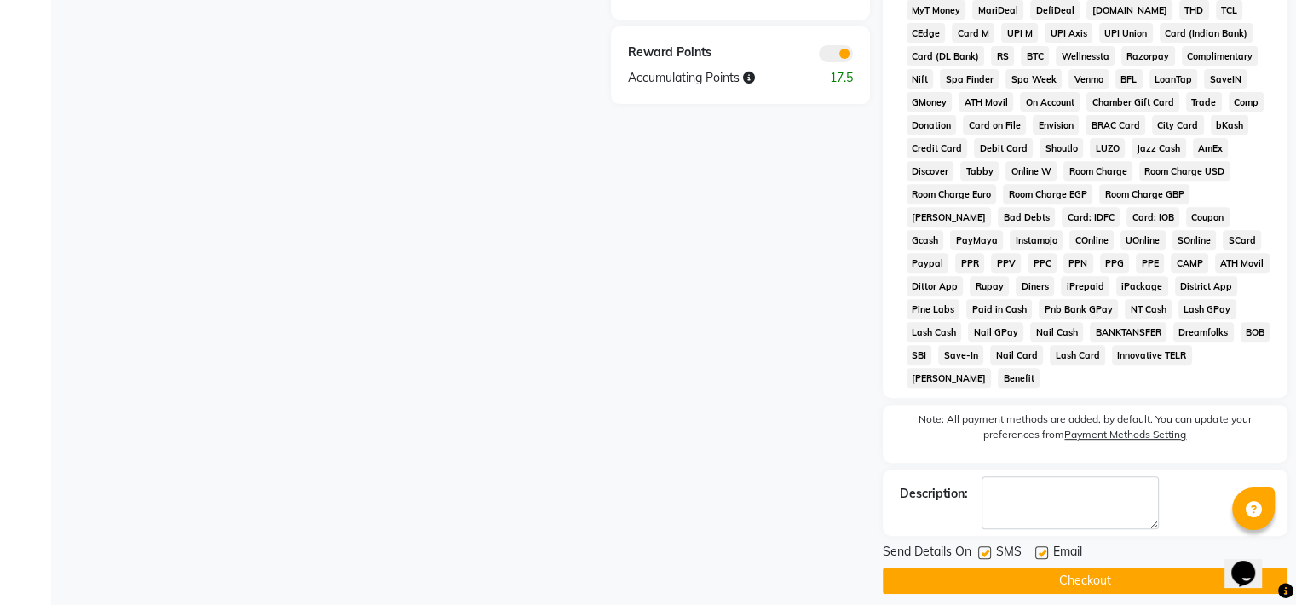
scroll to position [666, 0]
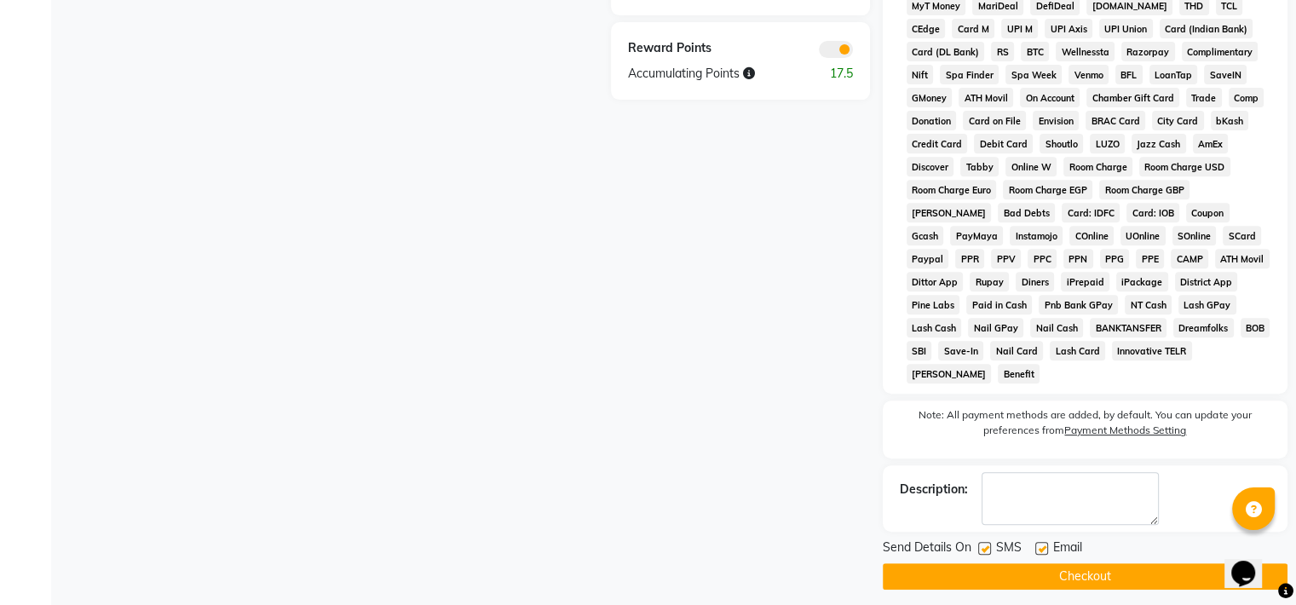
click at [1152, 563] on button "Checkout" at bounding box center [1085, 576] width 405 height 26
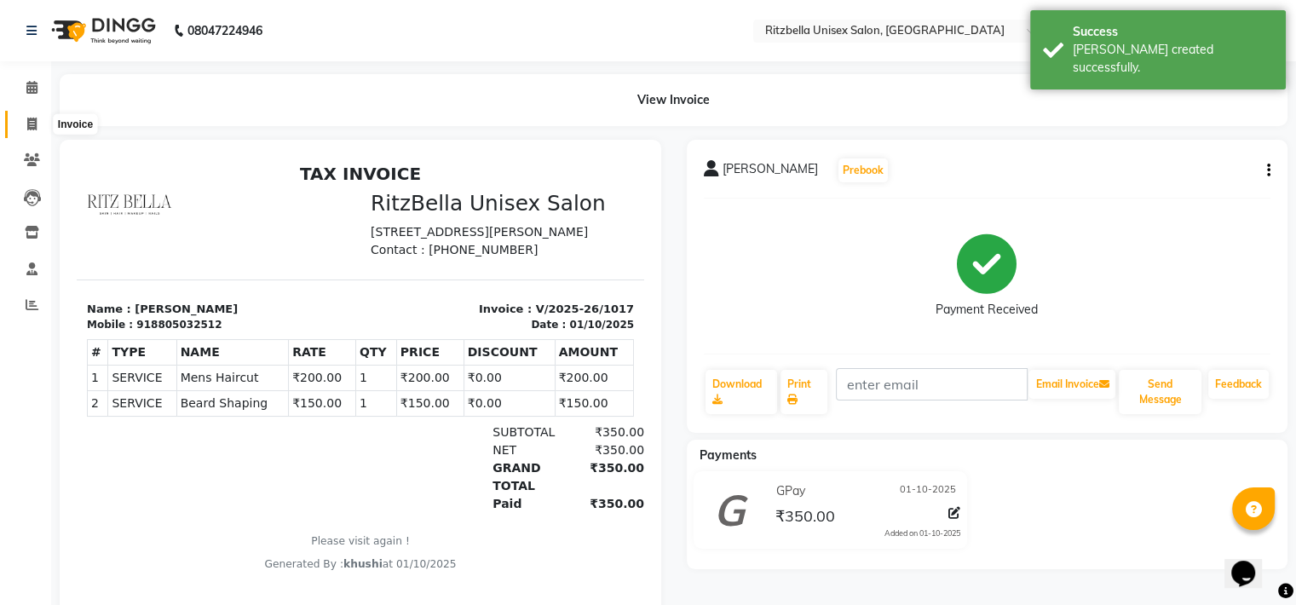
click at [17, 130] on span at bounding box center [32, 125] width 30 height 20
select select "service"
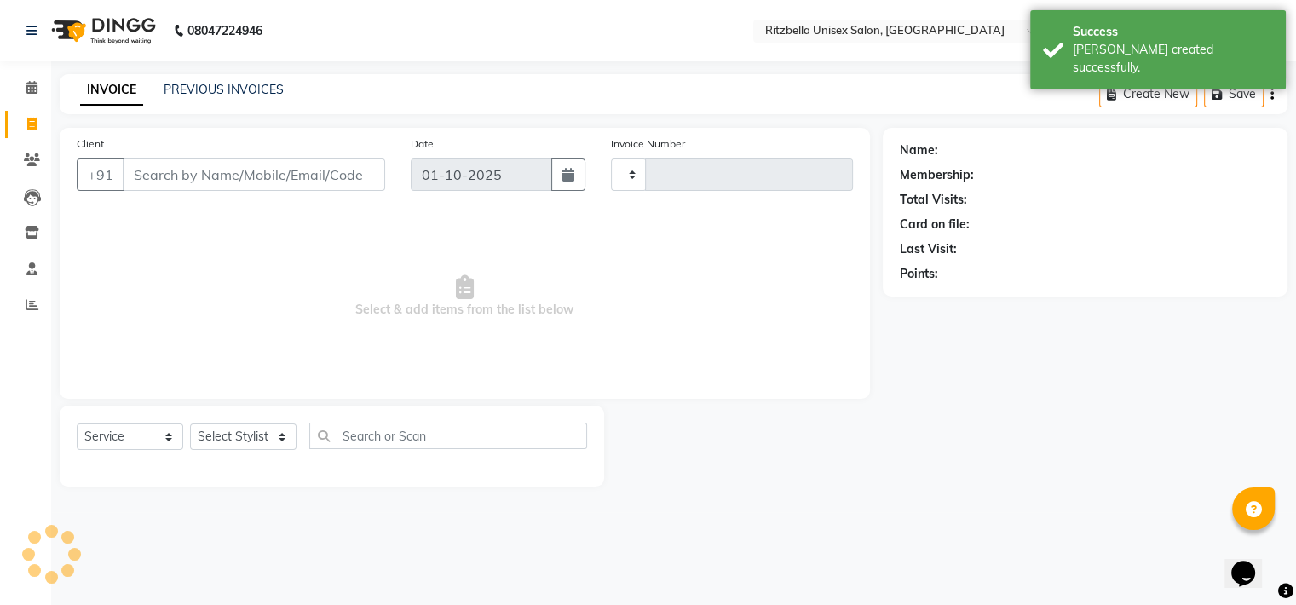
type input "1018"
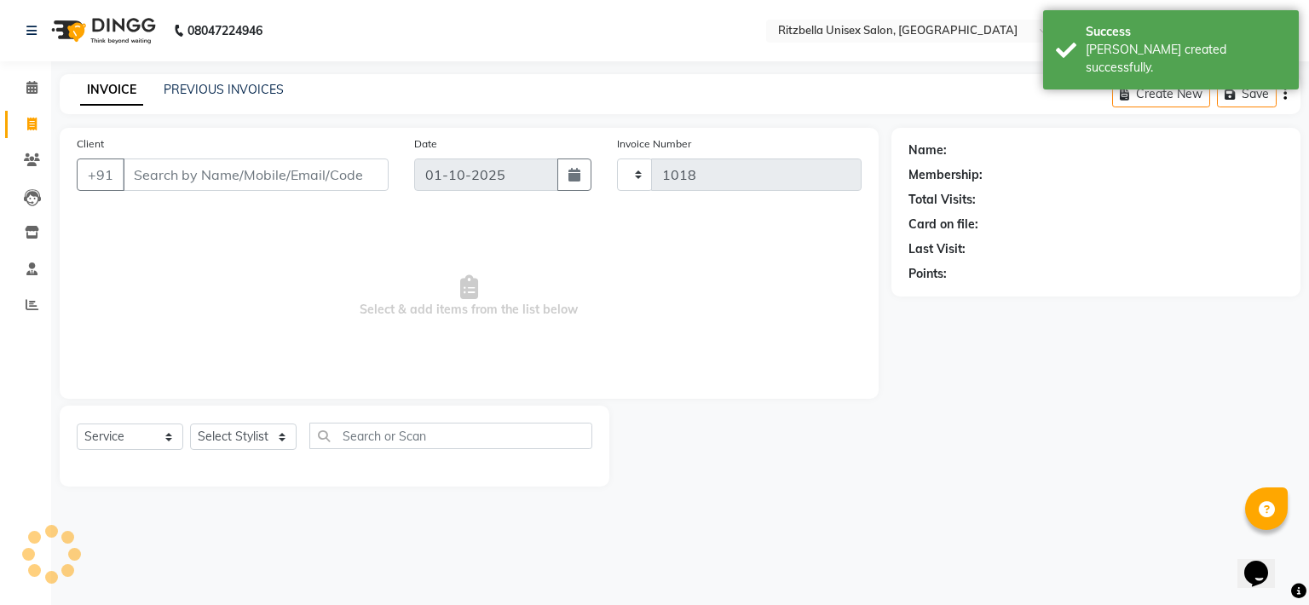
select select "6870"
click at [211, 90] on link "PREVIOUS INVOICES" at bounding box center [224, 89] width 120 height 15
